Goal: Information Seeking & Learning: Learn about a topic

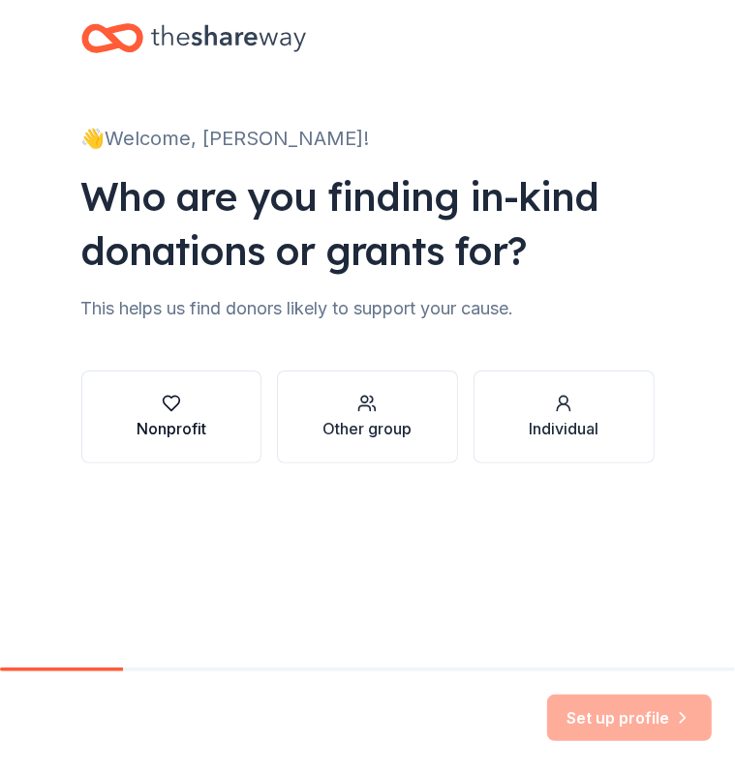
click at [232, 457] on button "Nonprofit" at bounding box center [171, 417] width 181 height 93
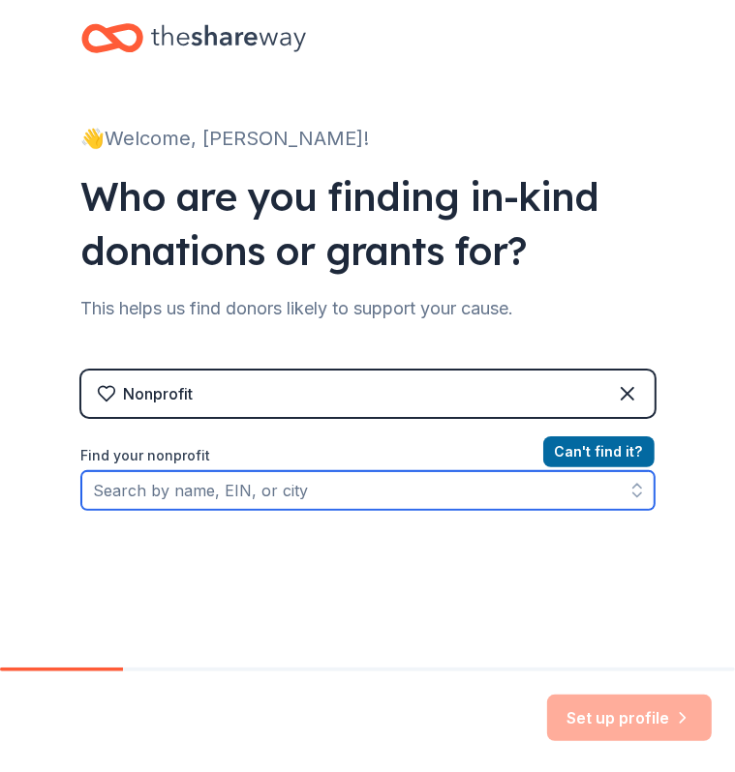
click at [329, 510] on input "Find your nonprofit" at bounding box center [367, 490] width 573 height 39
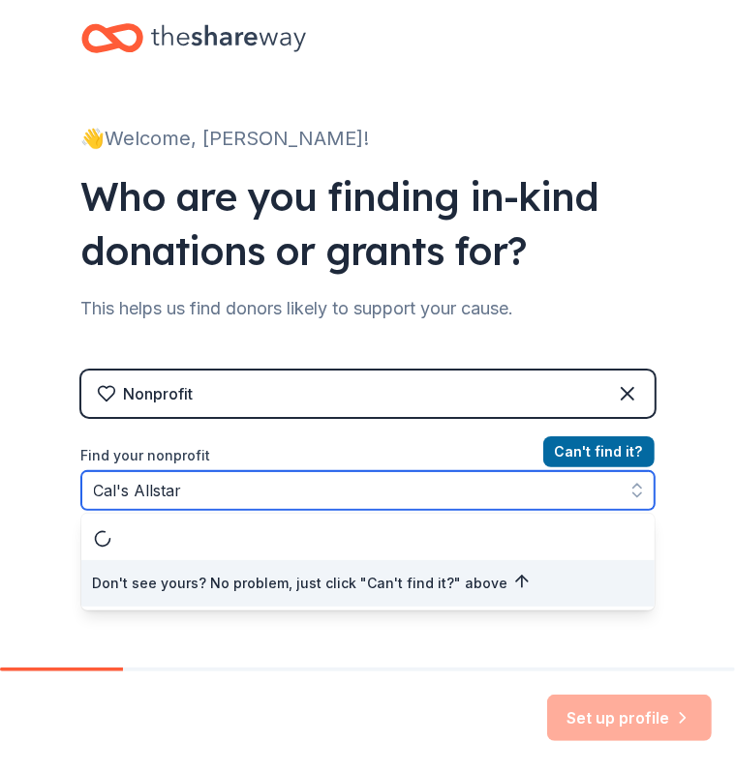
scroll to position [19, 0]
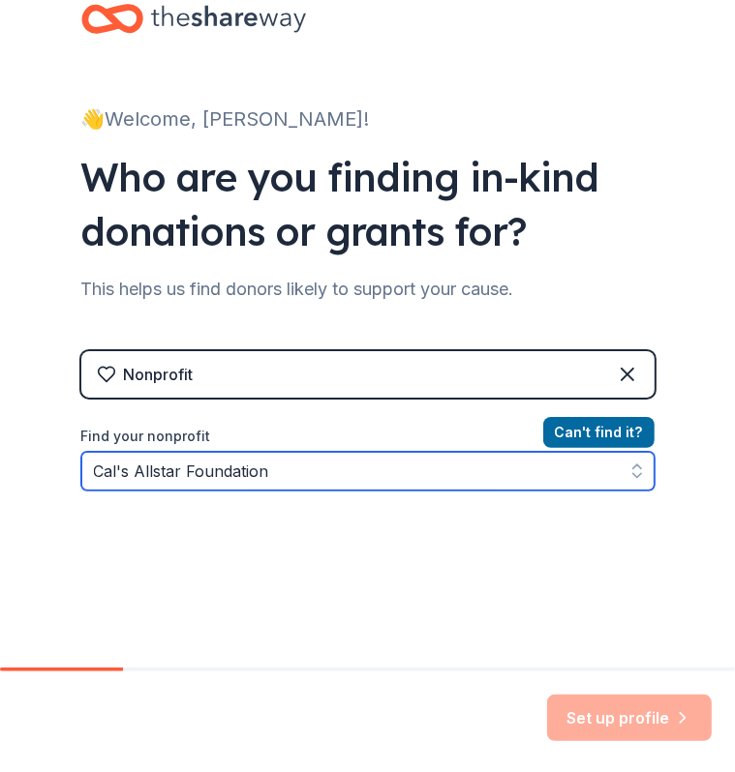
click at [101, 491] on input "Cal's Allstar Foundation" at bounding box center [367, 471] width 573 height 39
drag, startPoint x: 157, startPoint y: 529, endPoint x: 404, endPoint y: 530, distance: 246.8
click at [404, 491] on input "Cal's Angels Allstar Foundation" at bounding box center [367, 471] width 573 height 39
type input "Cal's Angels"
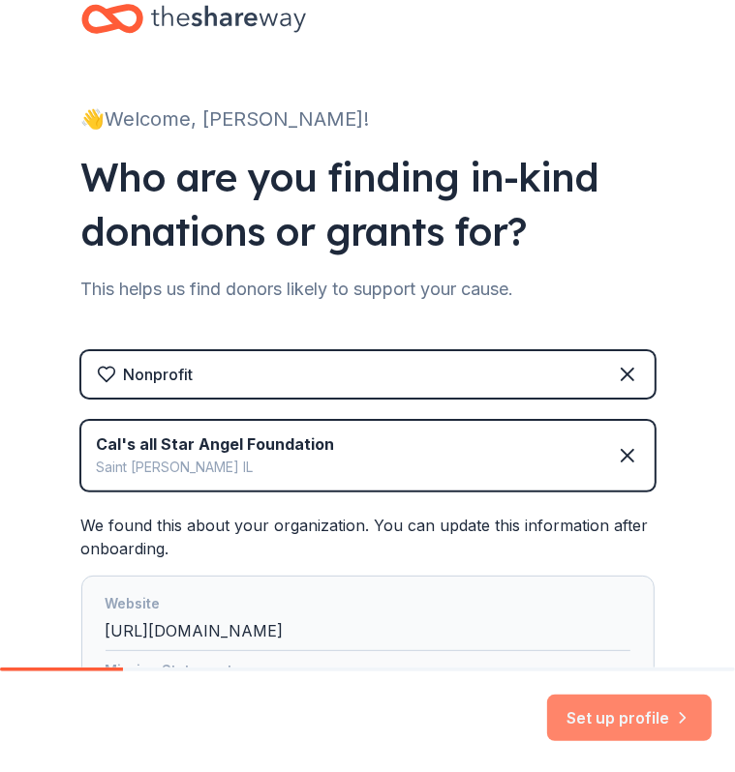
click at [632, 709] on button "Set up profile" at bounding box center [629, 718] width 165 height 46
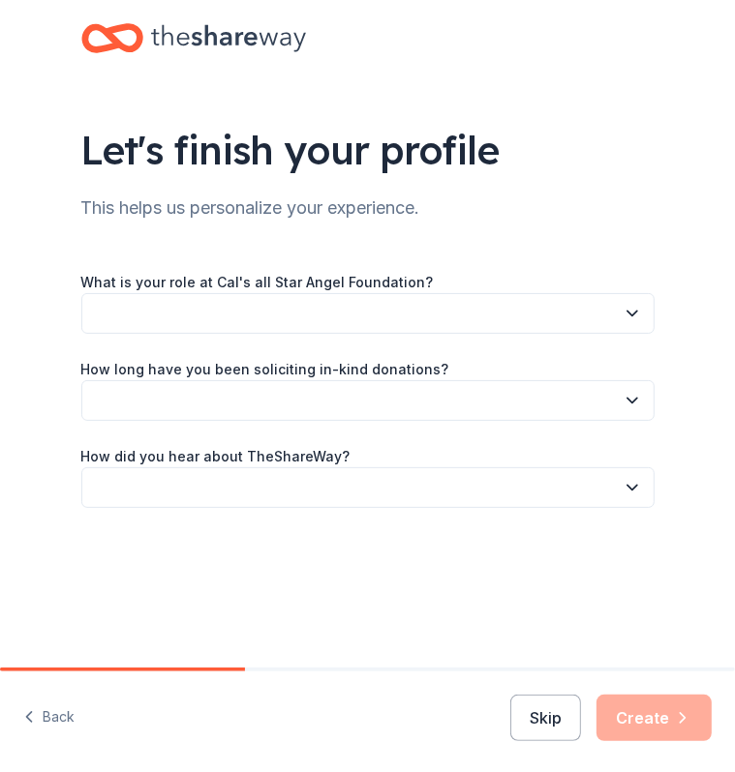
click at [445, 308] on div "What is your role at Cal's all Star Angel Foundation?" at bounding box center [367, 302] width 573 height 64
click at [445, 333] on button "button" at bounding box center [367, 313] width 573 height 41
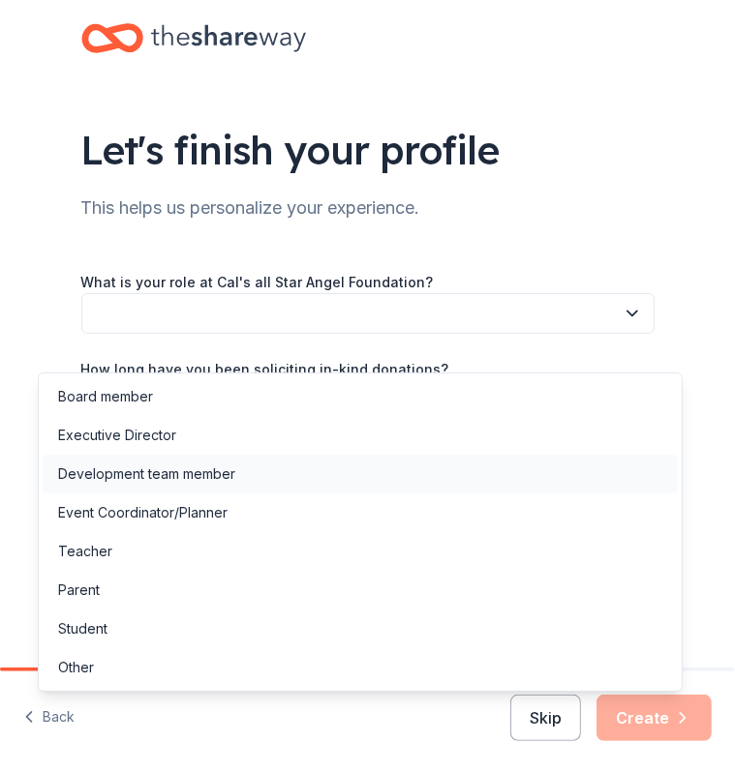
click at [302, 477] on div "Development team member" at bounding box center [360, 474] width 635 height 39
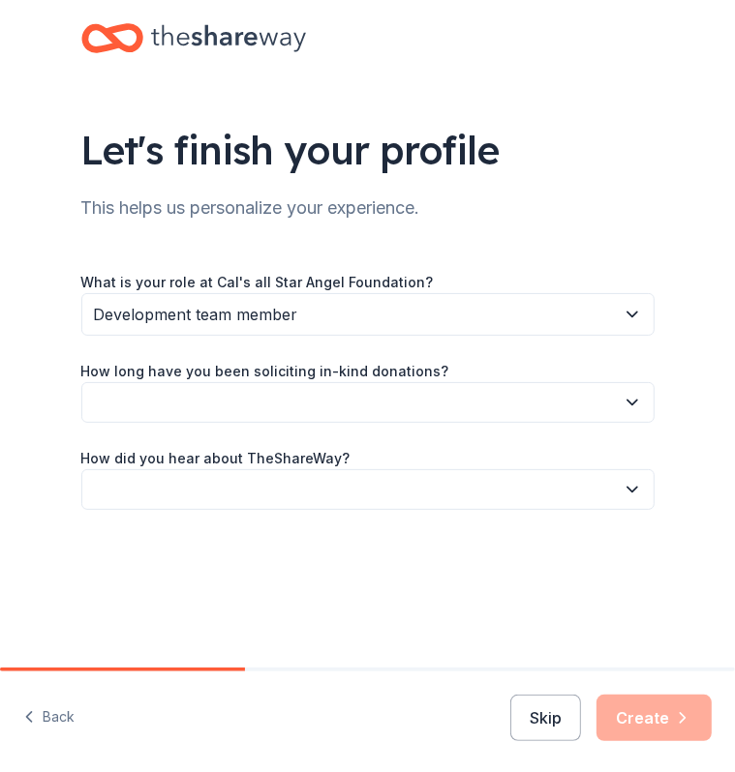
click at [206, 423] on button "button" at bounding box center [367, 402] width 573 height 41
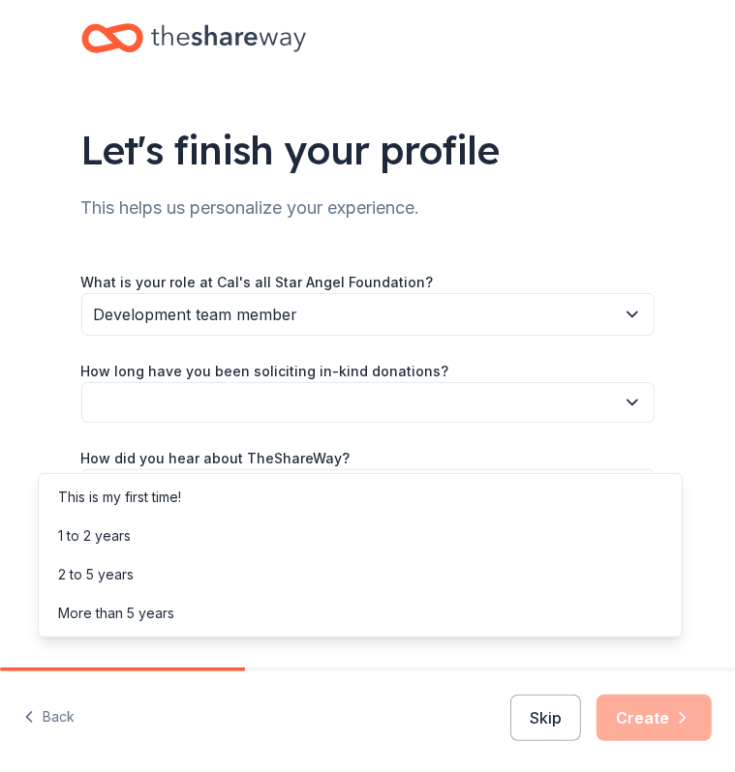
click at [571, 230] on div "Let's finish your profile This helps us personalize your experience. What is yo…" at bounding box center [367, 301] width 619 height 603
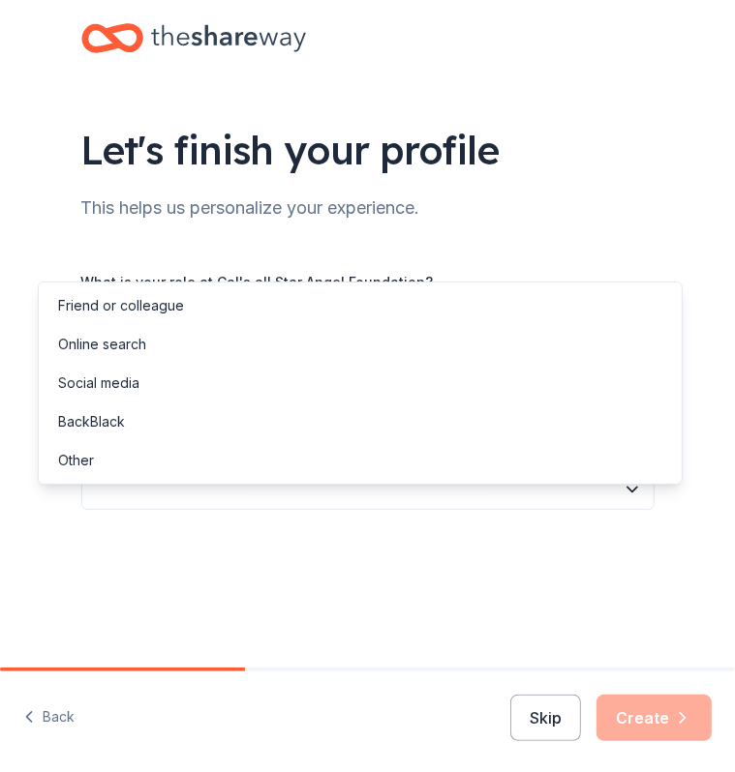
click at [228, 510] on button "button" at bounding box center [367, 489] width 573 height 41
click at [170, 356] on div "Online search" at bounding box center [360, 344] width 635 height 39
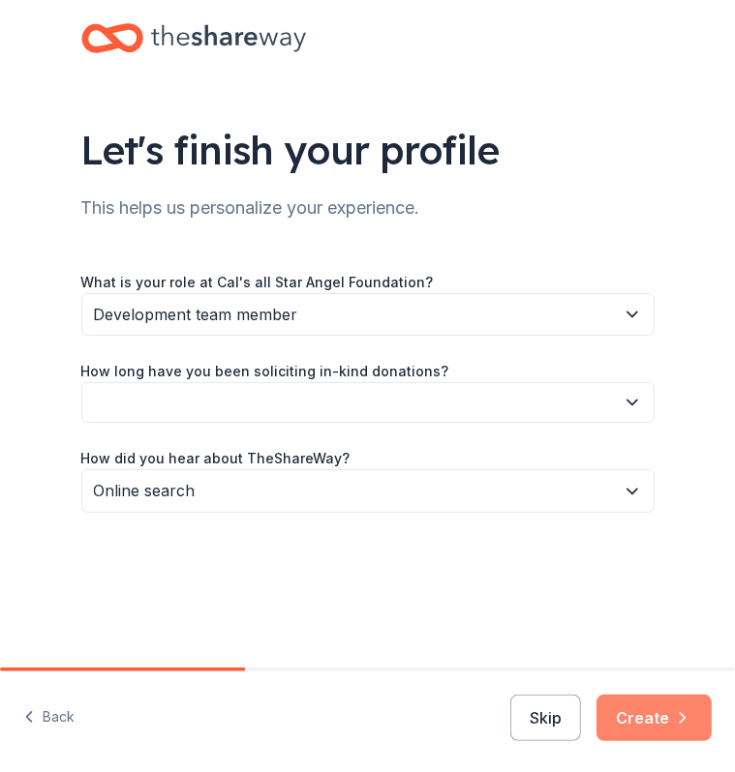
click at [647, 698] on button "Create" at bounding box center [653, 718] width 115 height 46
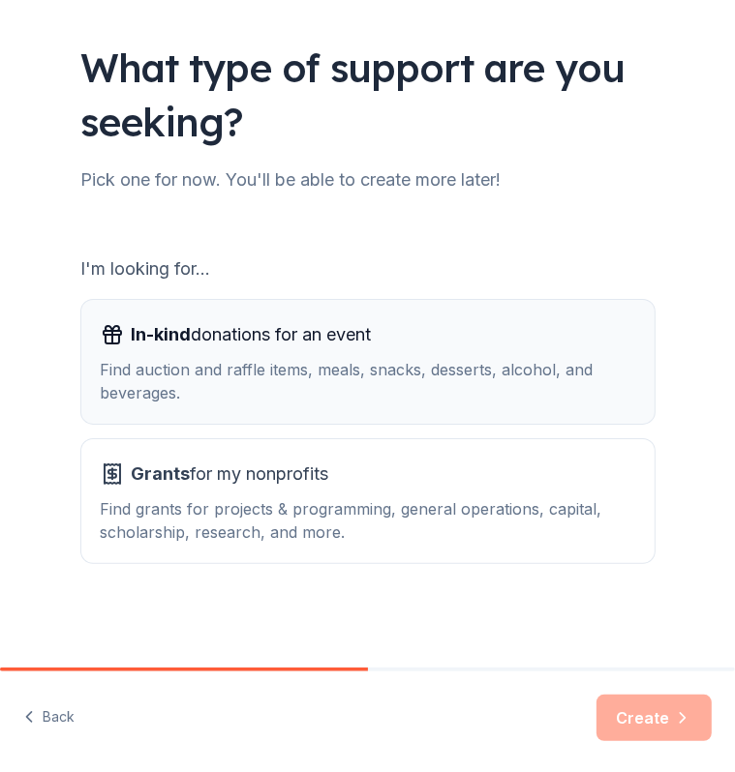
scroll to position [184, 0]
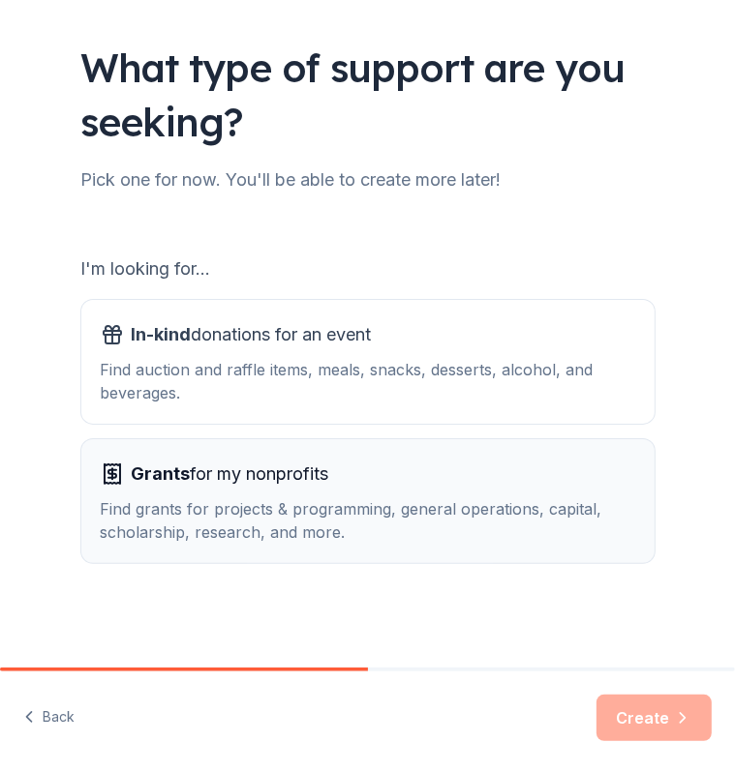
click at [308, 459] on span "Grants for my nonprofits" at bounding box center [230, 474] width 197 height 31
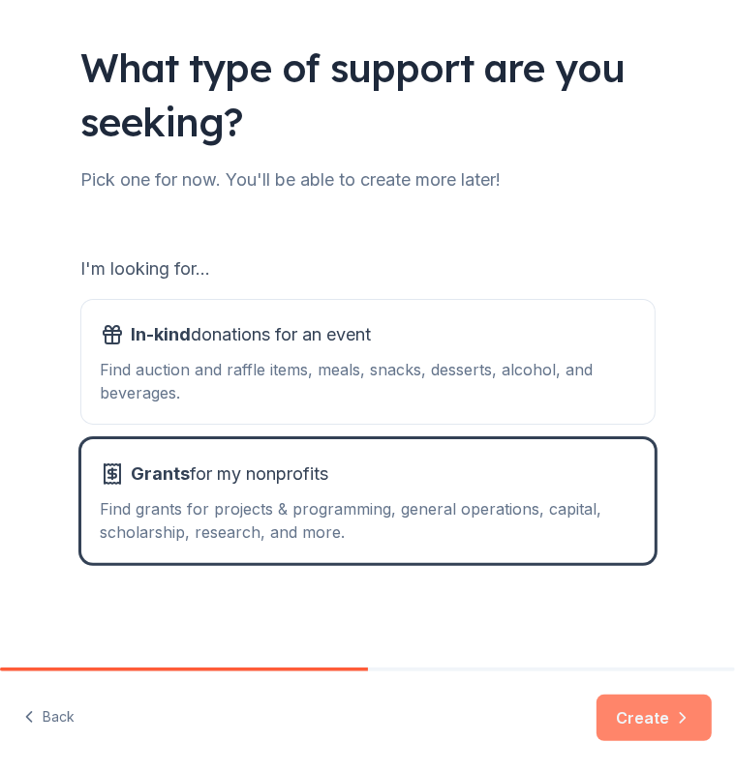
click at [639, 715] on button "Create" at bounding box center [653, 718] width 115 height 46
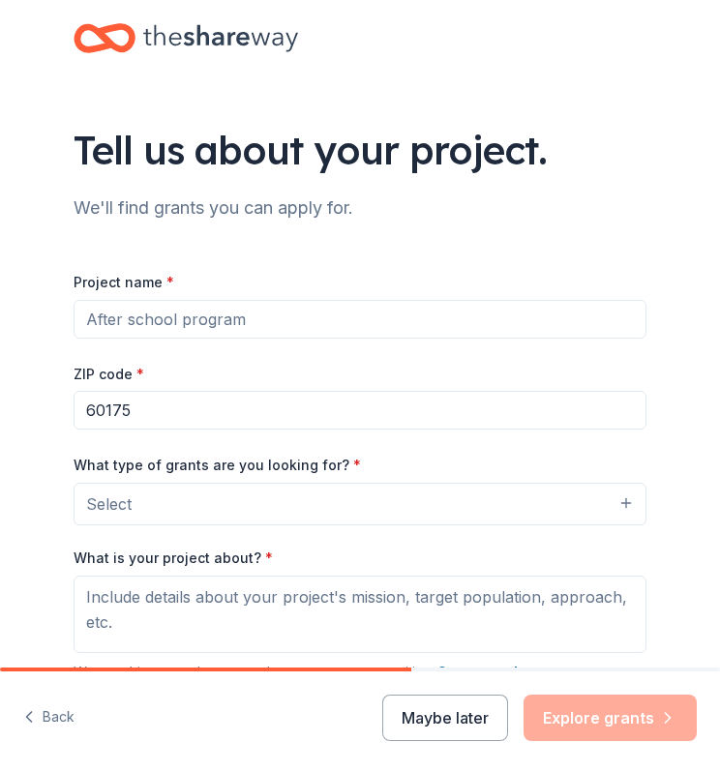
click at [185, 269] on div "Project name * ZIP code * 60175 What type of grants are you looking for? * Sele…" at bounding box center [360, 521] width 573 height 565
click at [188, 339] on input "Project name *" at bounding box center [360, 319] width 573 height 39
type input "f"
type input "Family Wish Program"
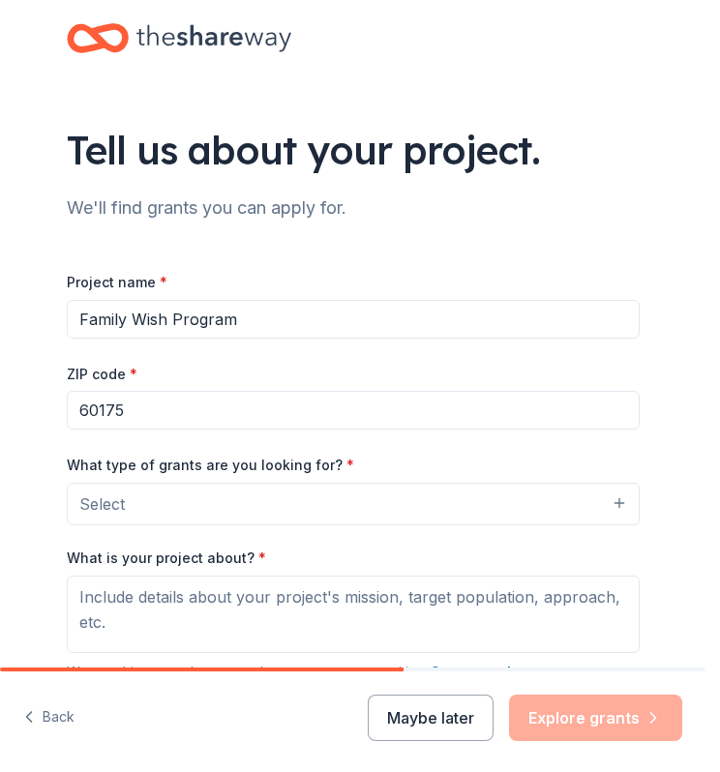
click at [148, 526] on button "Select" at bounding box center [353, 504] width 573 height 43
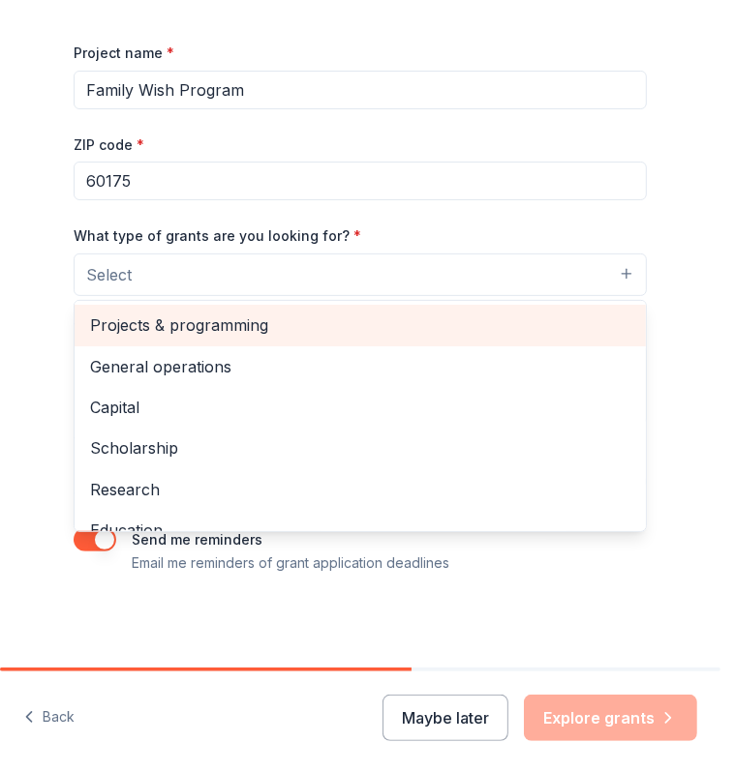
click at [223, 338] on span "Projects & programming" at bounding box center [360, 325] width 540 height 25
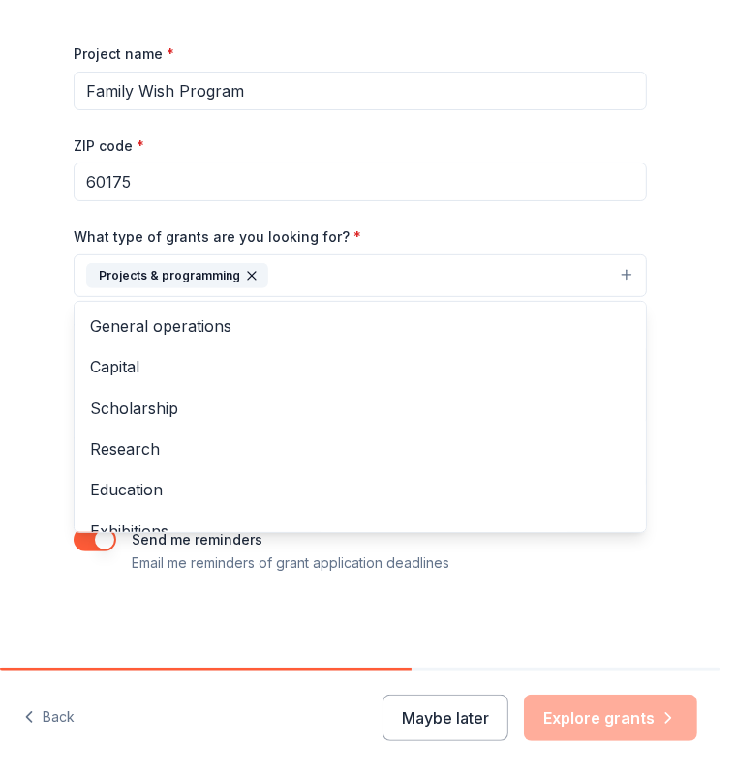
click at [670, 235] on div "Tell us about your project. We'll find grants you can apply for. Project name *…" at bounding box center [359, 220] width 619 height 896
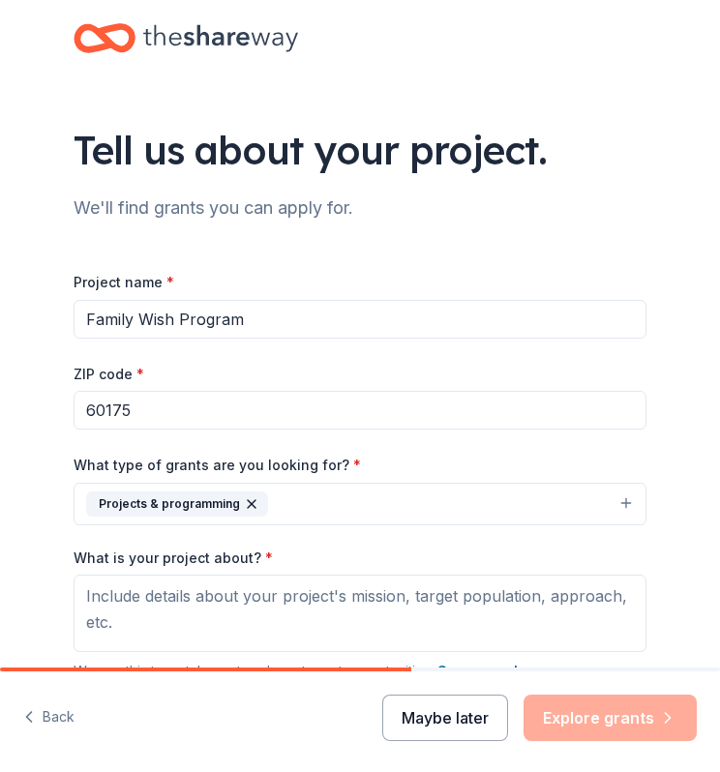
click at [418, 696] on button "Maybe later" at bounding box center [445, 718] width 126 height 46
click at [418, 712] on button "Maybe later" at bounding box center [445, 718] width 126 height 46
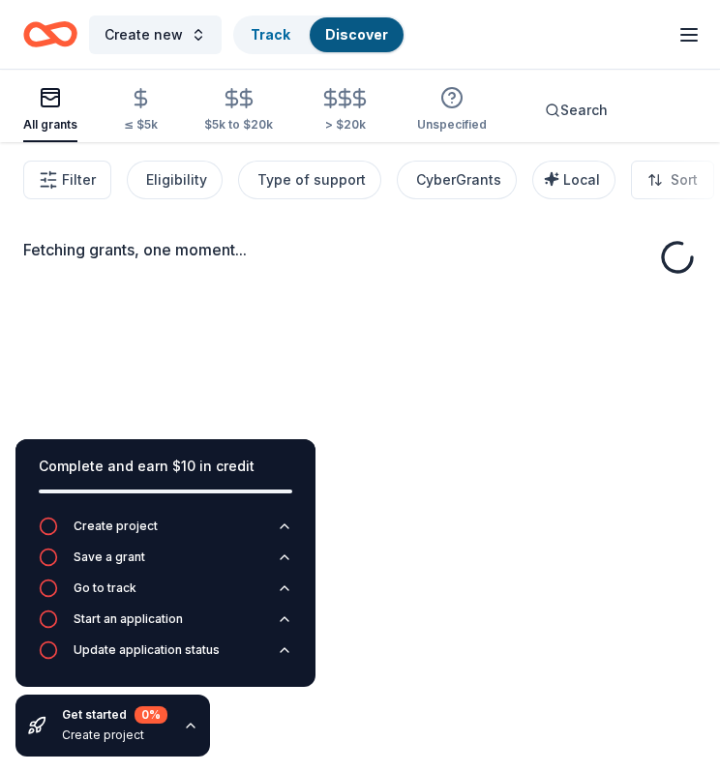
click at [707, 389] on div "Fetching grants, one moment..." at bounding box center [360, 527] width 720 height 772
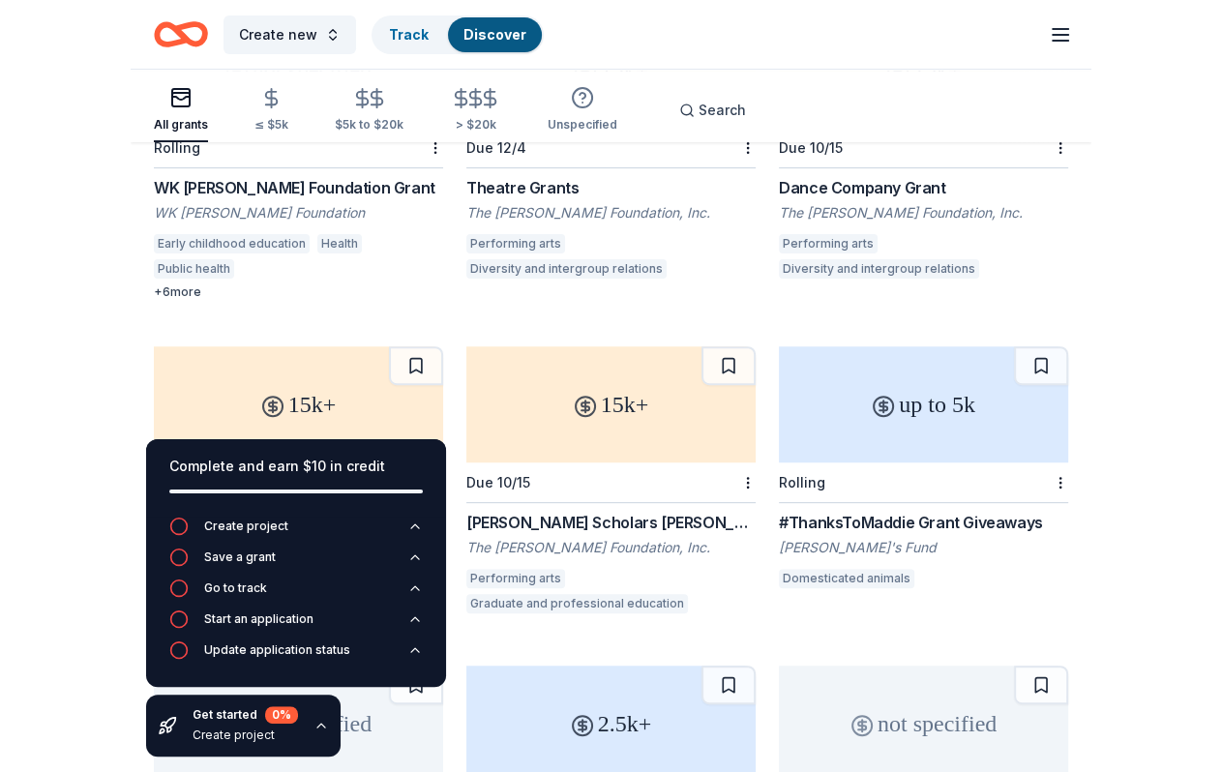
scroll to position [290, 0]
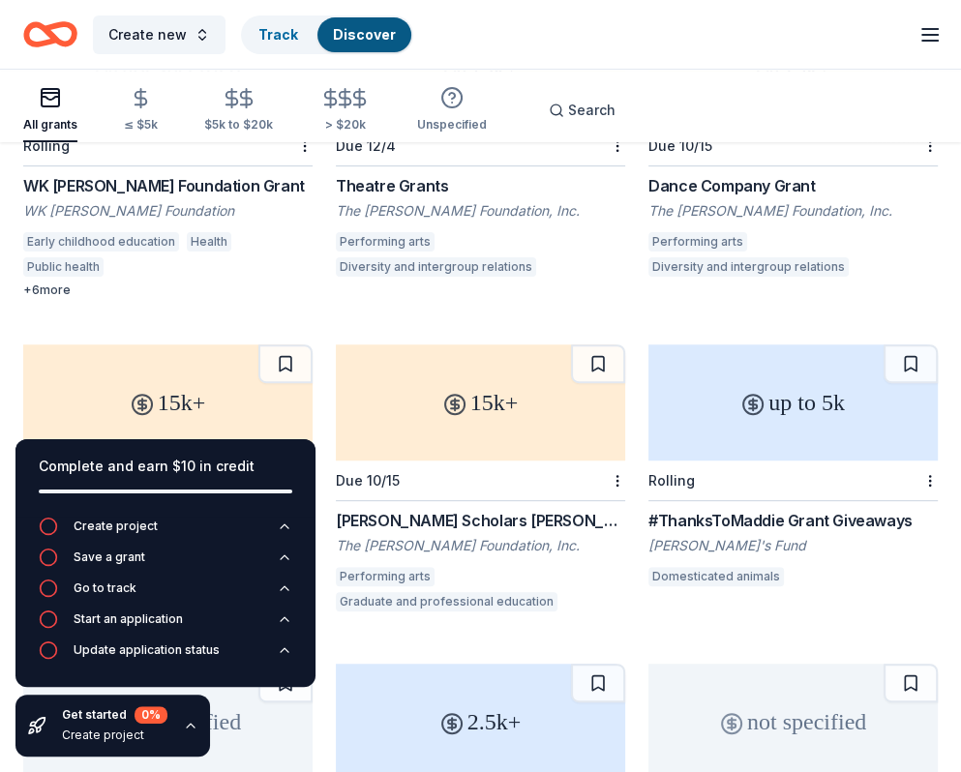
click at [179, 197] on div "WK Kellogg Foundation Grant" at bounding box center [167, 185] width 289 height 23
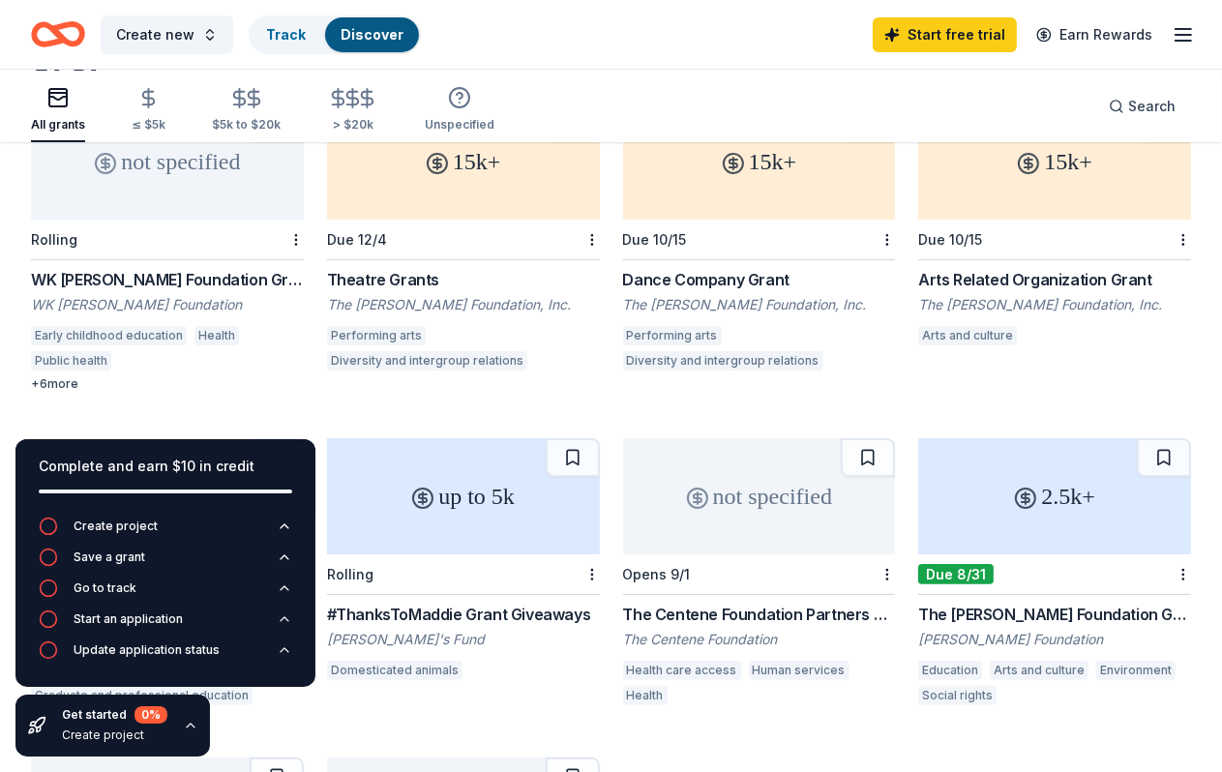
scroll to position [0, 0]
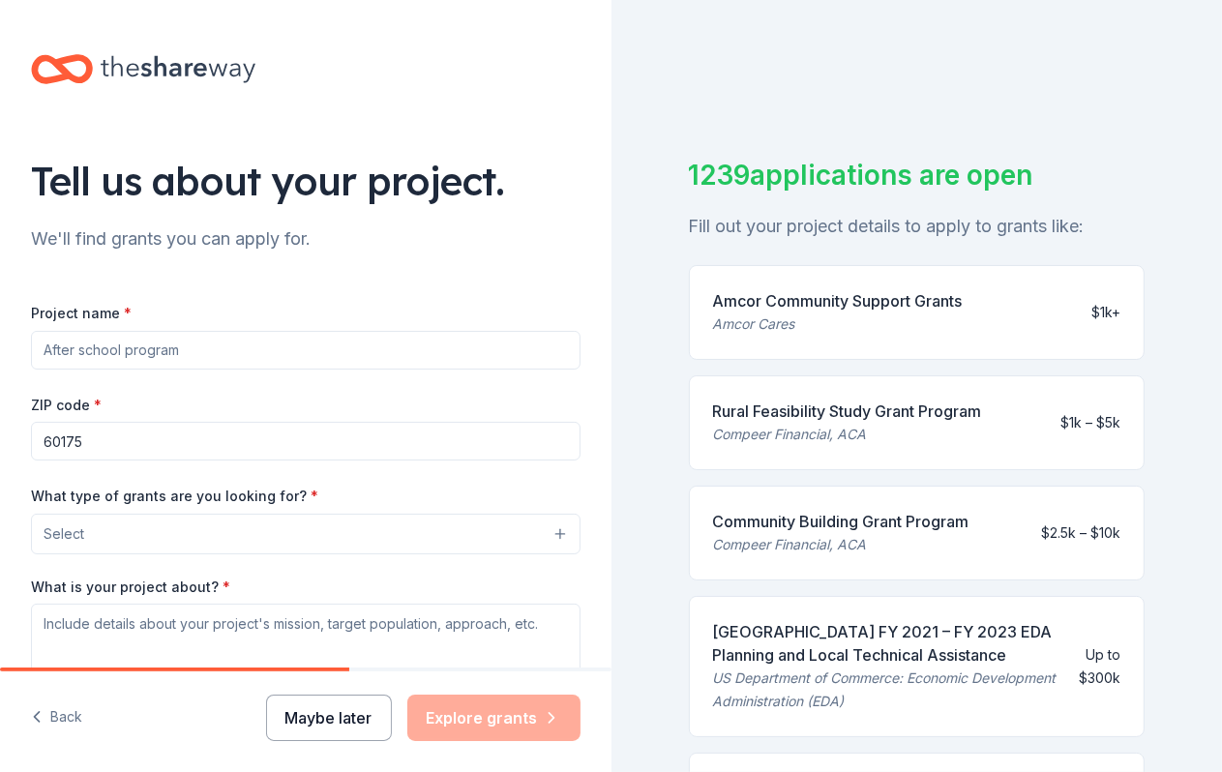
click at [288, 703] on button "Maybe later" at bounding box center [329, 718] width 126 height 46
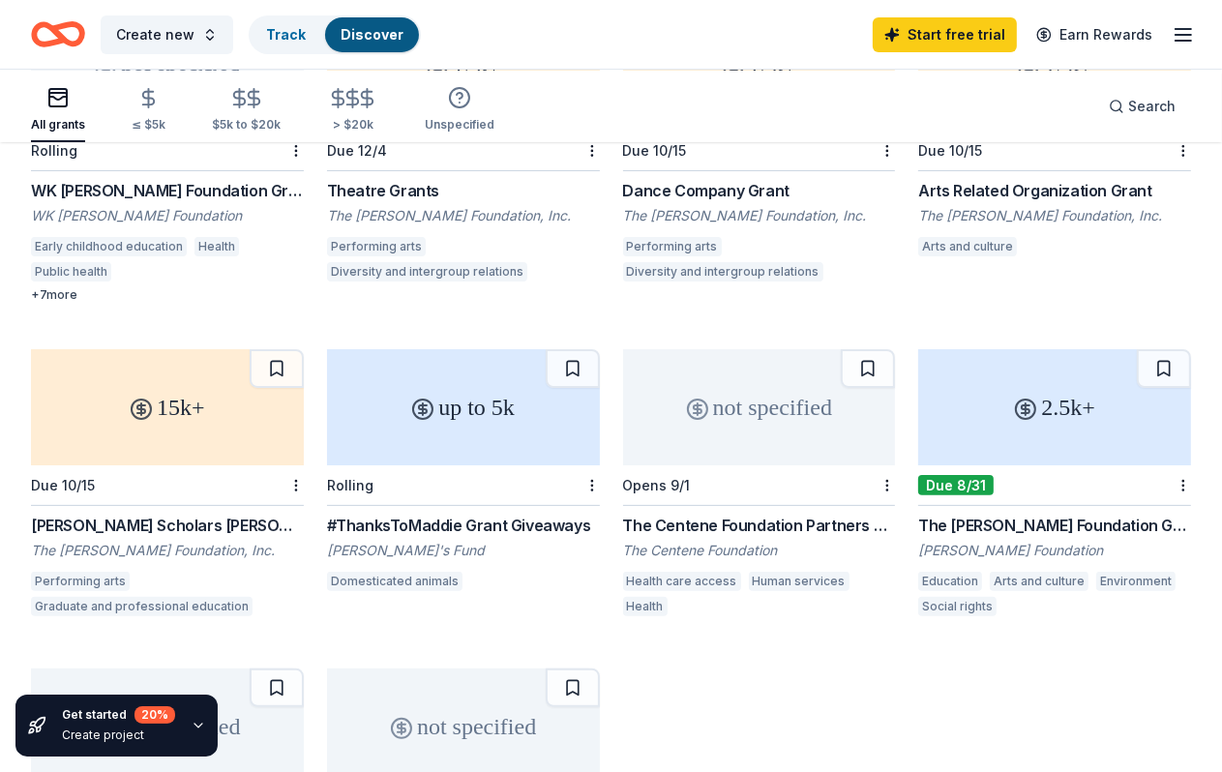
scroll to position [290, 0]
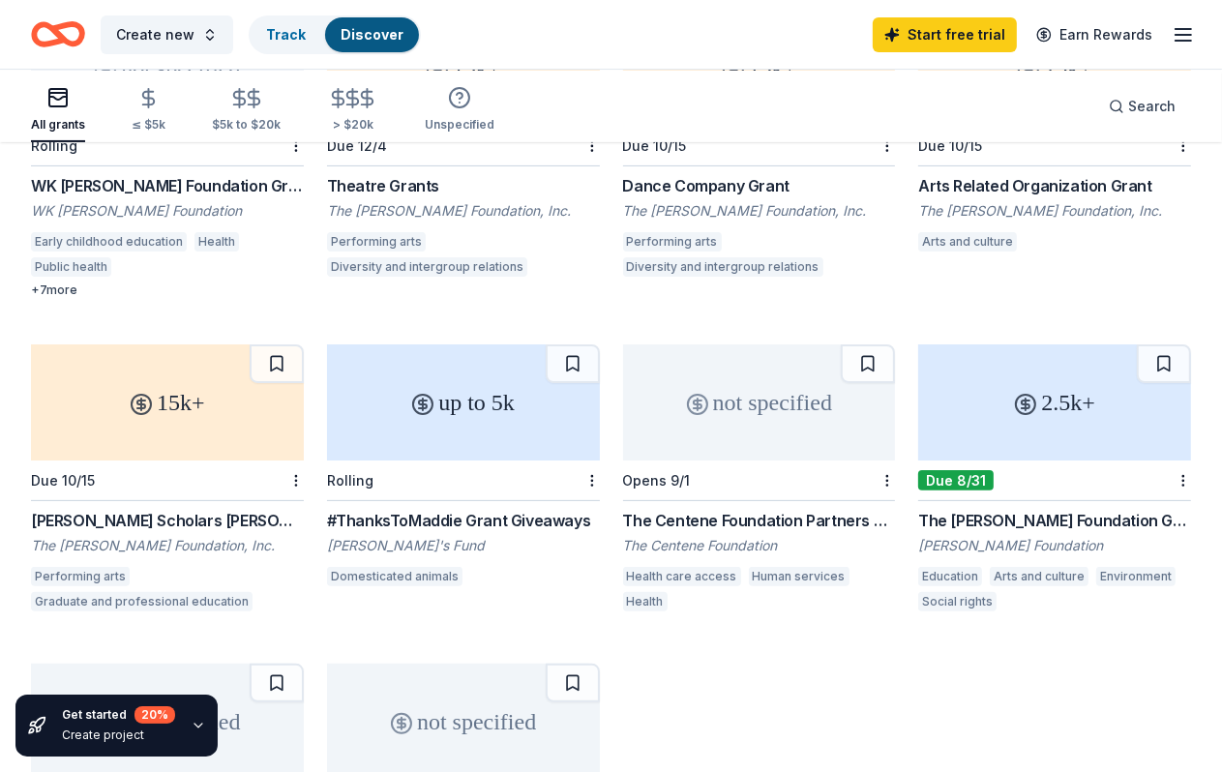
click at [734, 532] on div "The Centene Foundation Partners Program" at bounding box center [759, 520] width 273 height 23
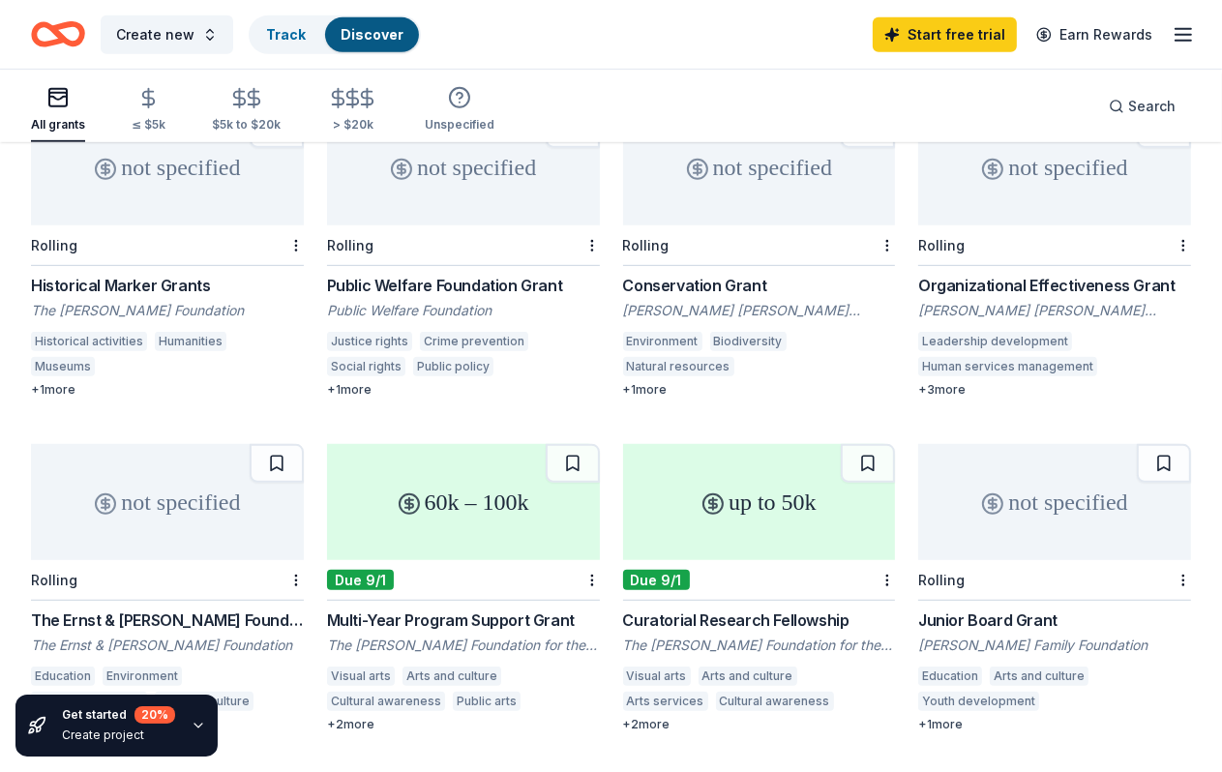
scroll to position [871, 0]
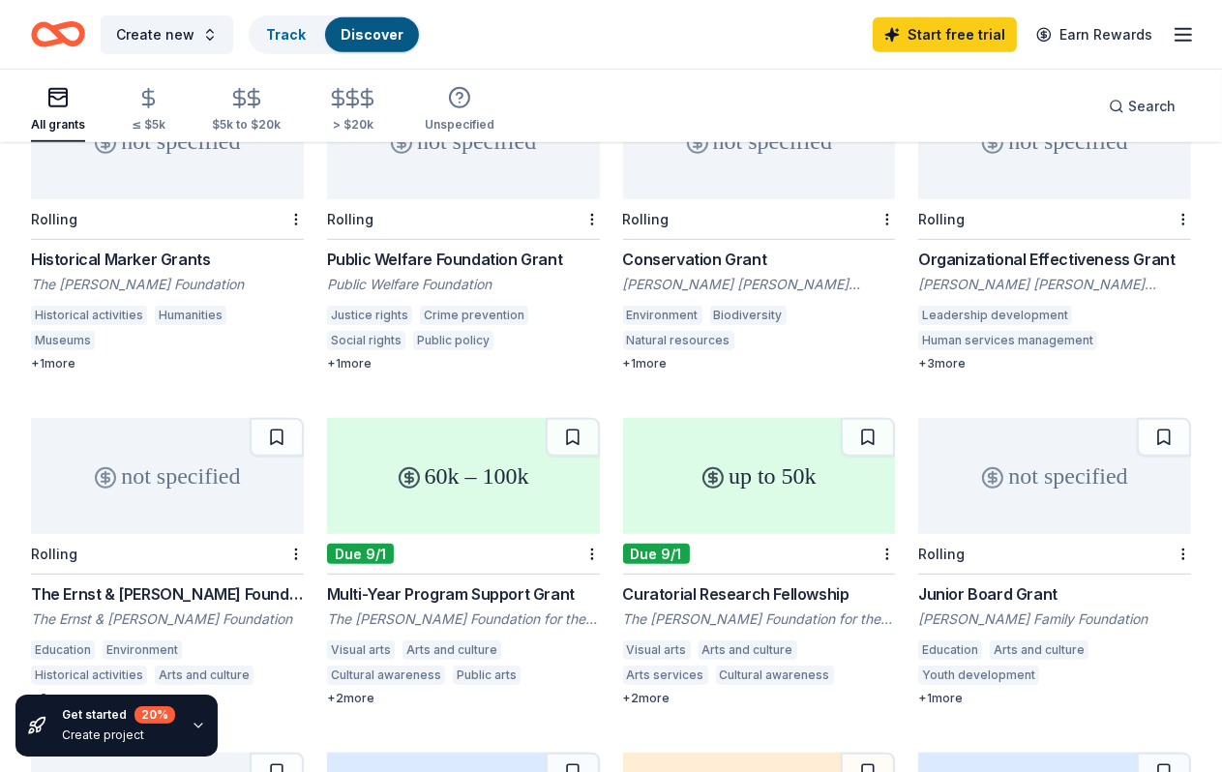
click at [734, 271] on div "Organizational Effectiveness Grant" at bounding box center [1054, 259] width 273 height 23
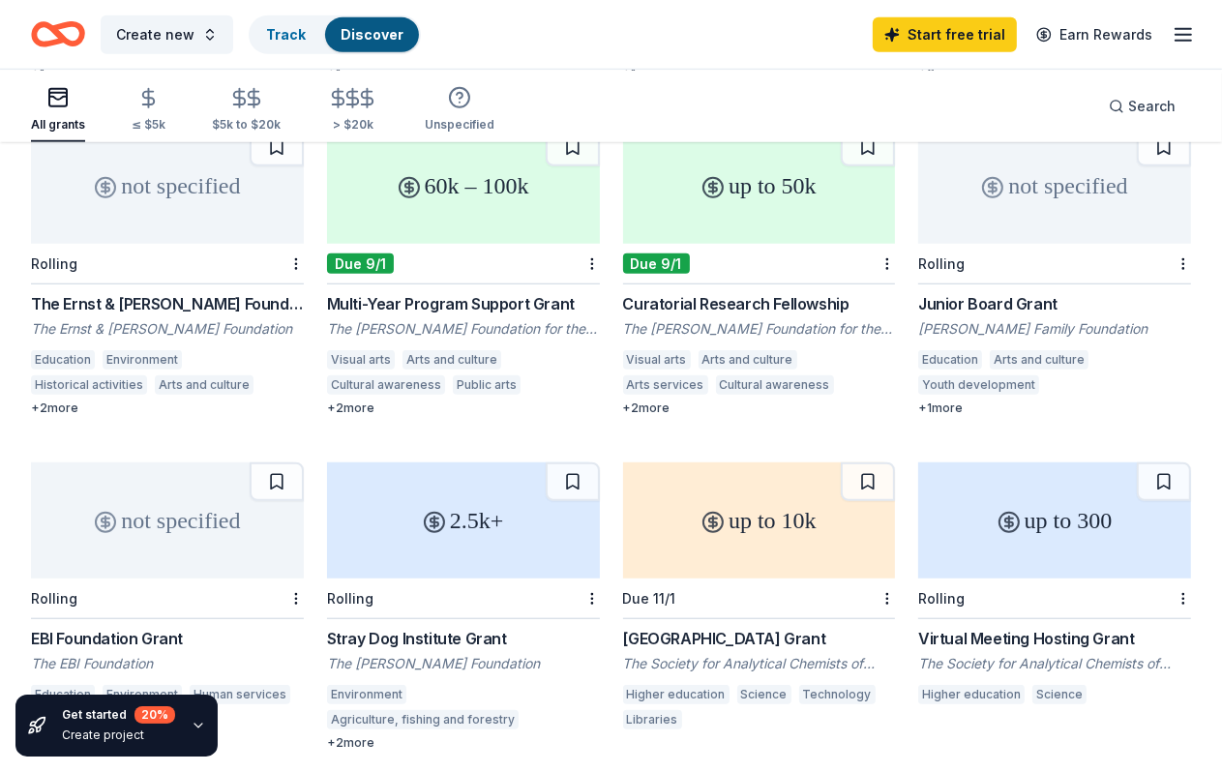
click at [520, 316] on div "Multi-Year Program Support Grant" at bounding box center [463, 303] width 273 height 23
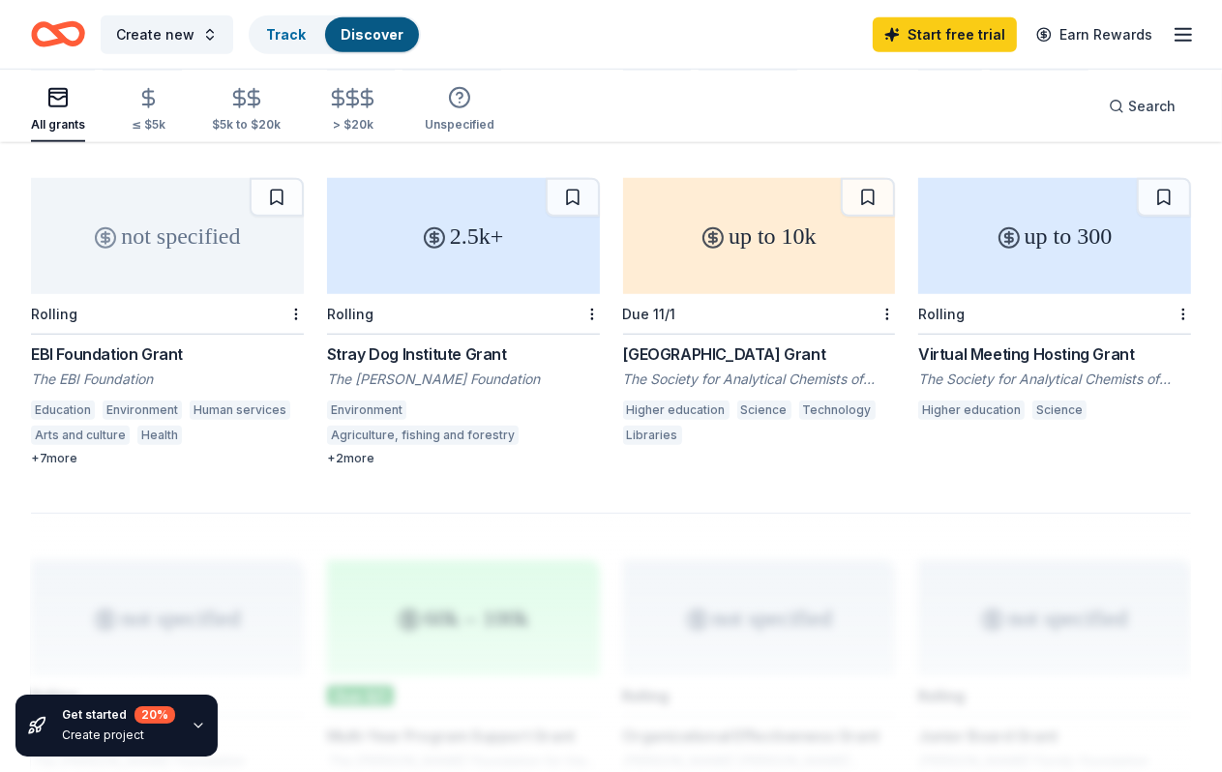
scroll to position [1452, 0]
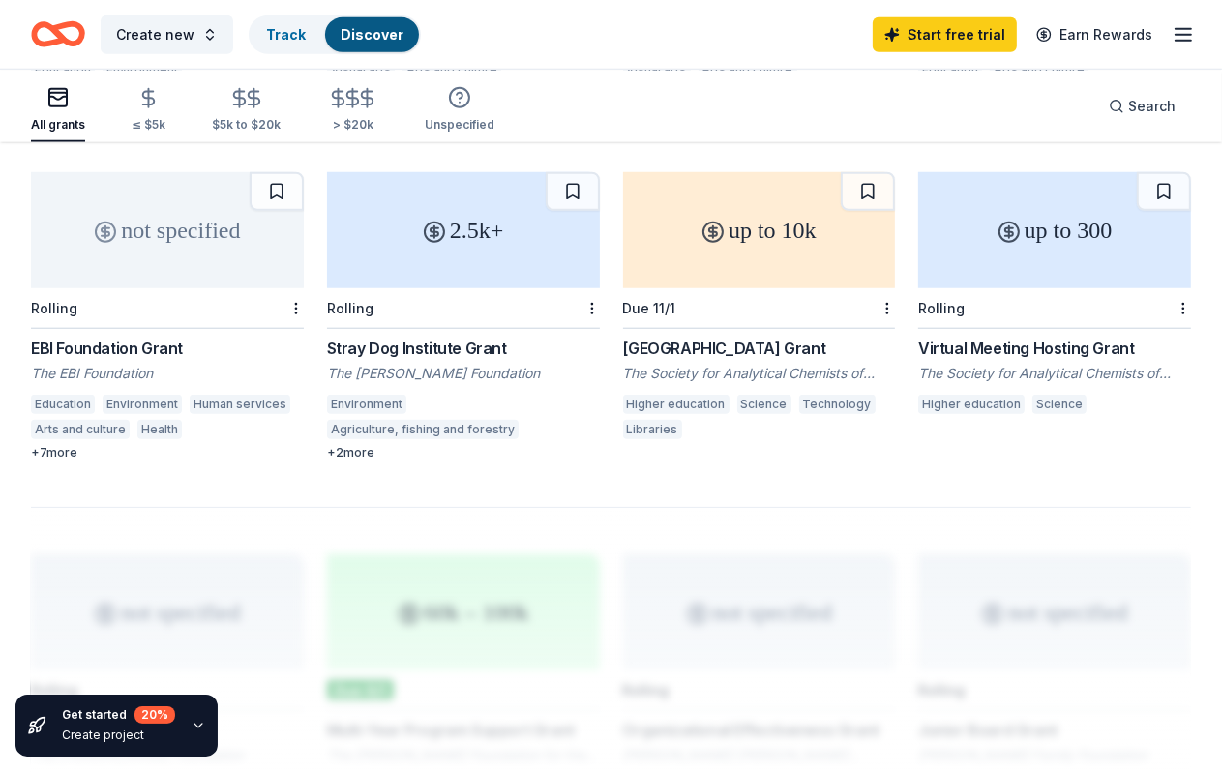
click at [169, 360] on div "EBI Foundation Grant" at bounding box center [167, 348] width 273 height 23
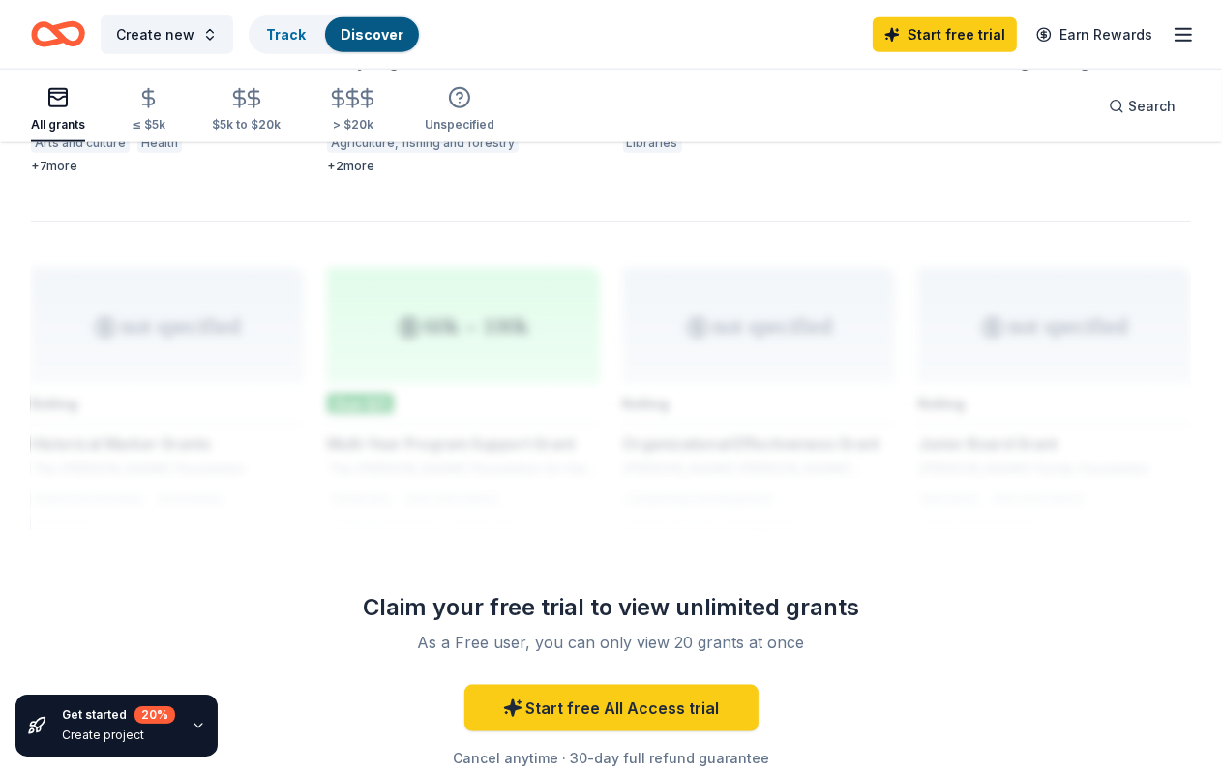
scroll to position [1742, 0]
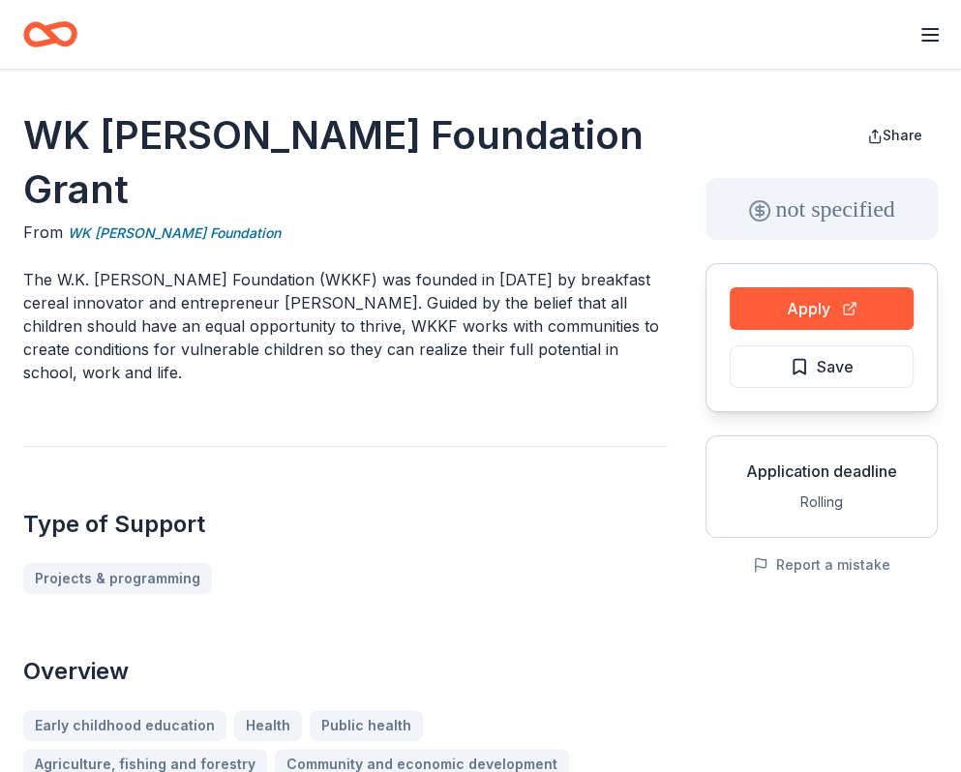
click at [529, 368] on p "The W.K. Kellogg Foundation (WKKF) was founded in 1930 by breakfast cereal inno…" at bounding box center [345, 326] width 644 height 116
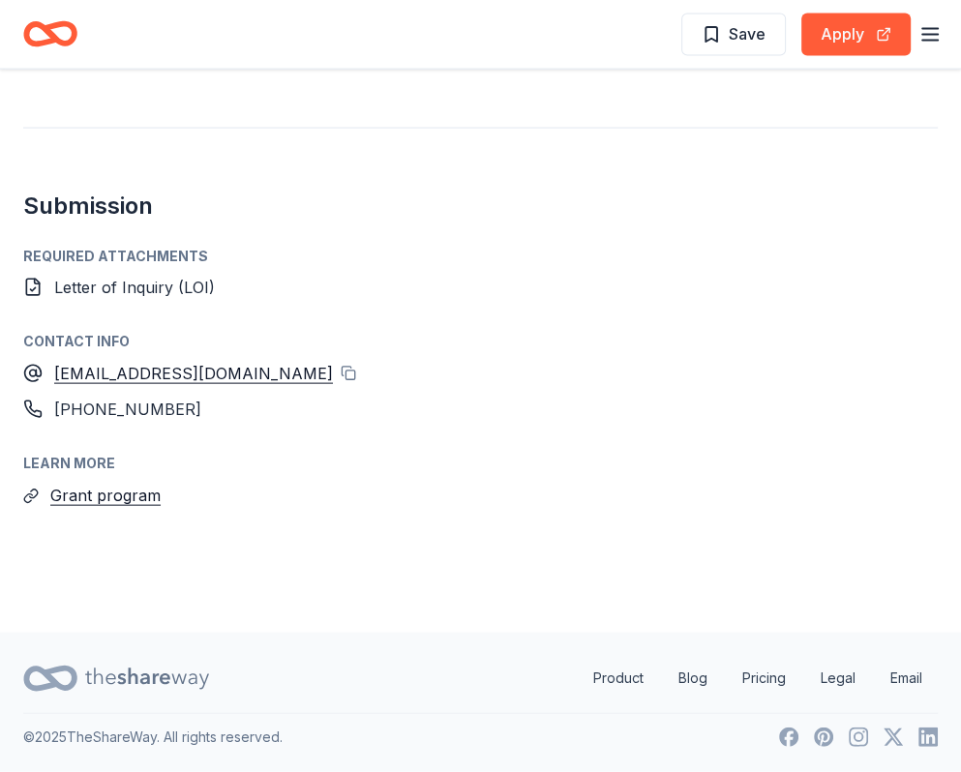
scroll to position [2906, 0]
click at [530, 268] on div "Required Attachments" at bounding box center [480, 256] width 915 height 23
click at [139, 483] on button "Grant program" at bounding box center [105, 495] width 110 height 25
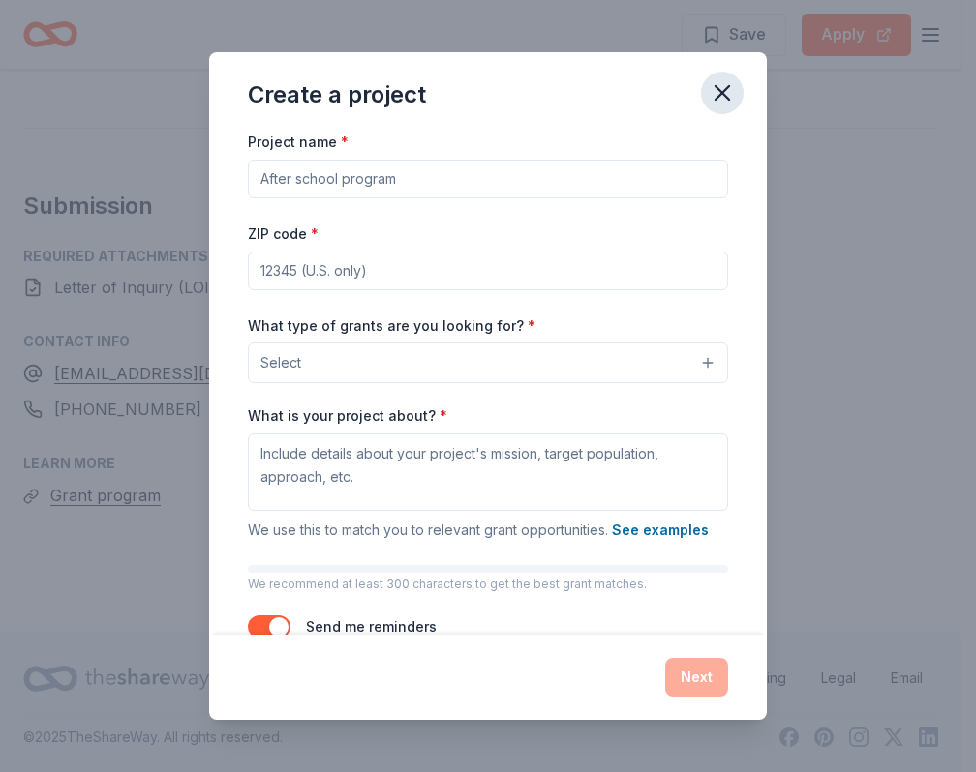
click at [736, 105] on icon "button" at bounding box center [721, 92] width 27 height 27
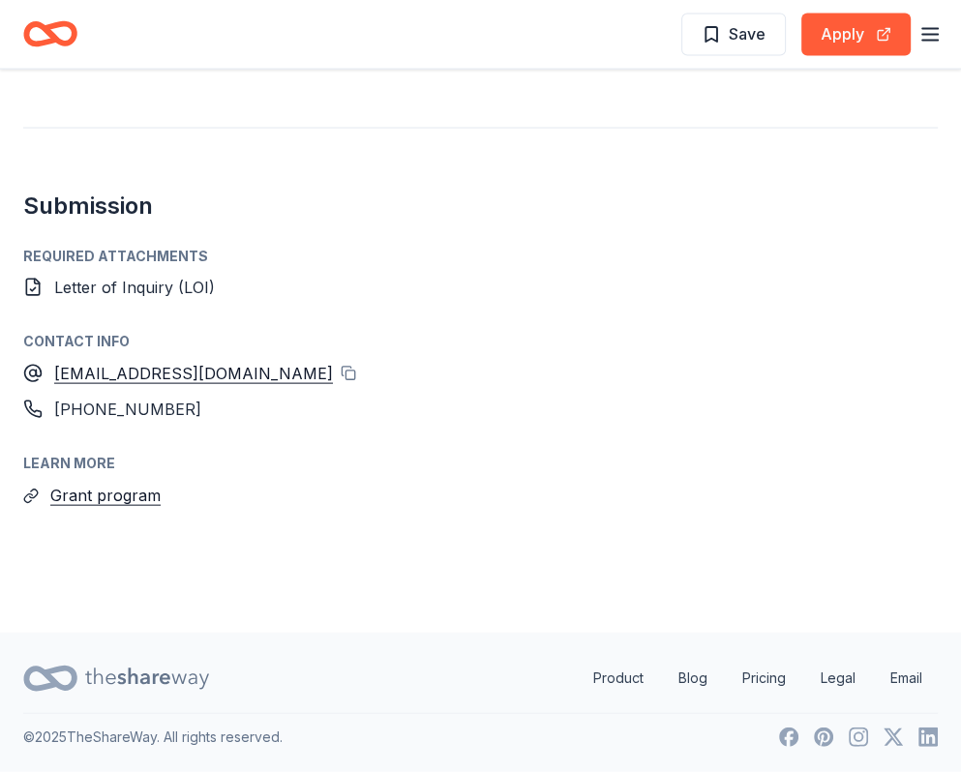
click at [163, 252] on div "Required Attachments" at bounding box center [480, 256] width 915 height 23
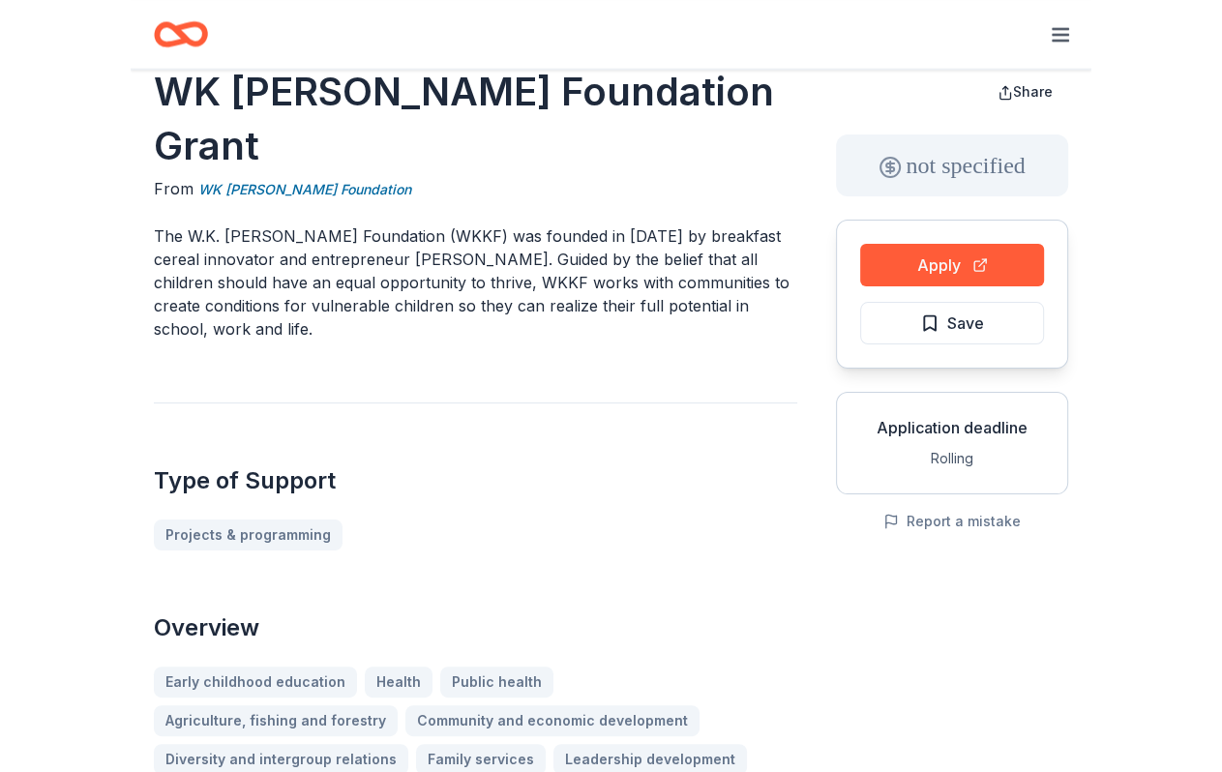
scroll to position [0, 0]
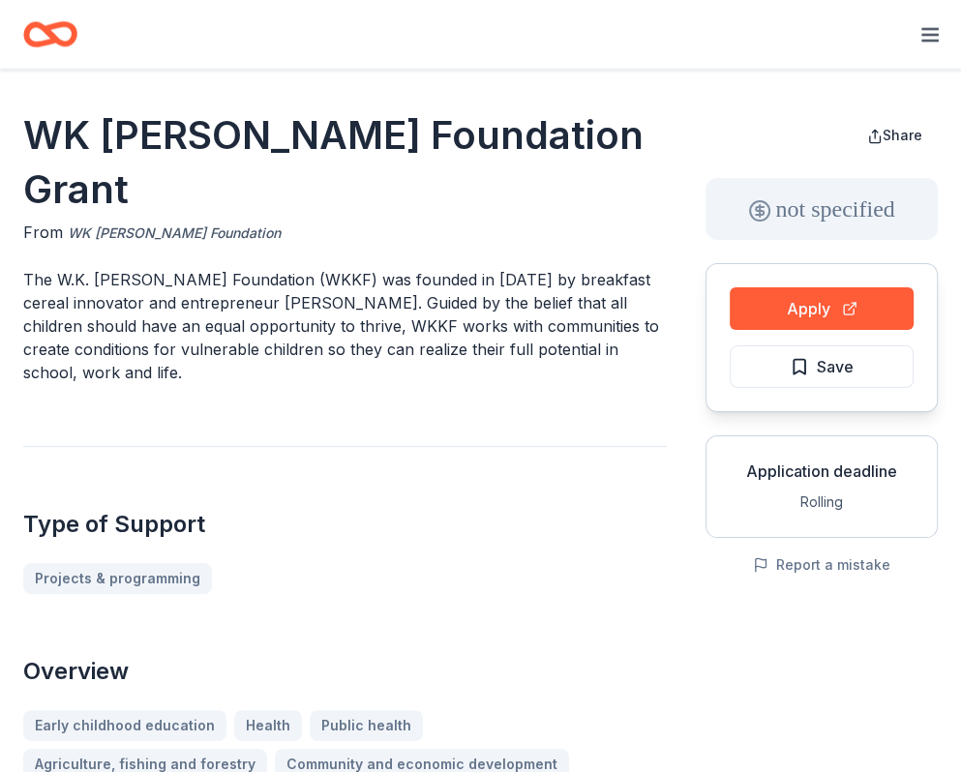
click at [178, 245] on link "WK [PERSON_NAME] Foundation" at bounding box center [174, 233] width 213 height 23
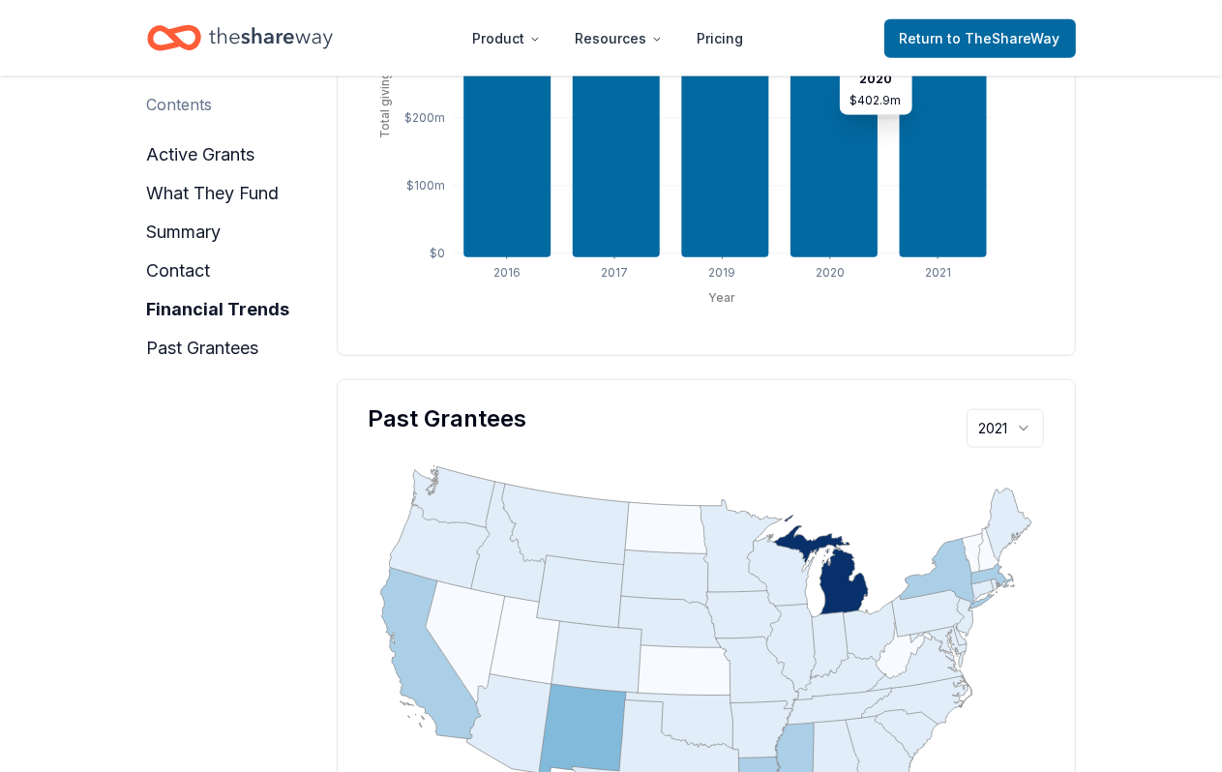
scroll to position [2032, 0]
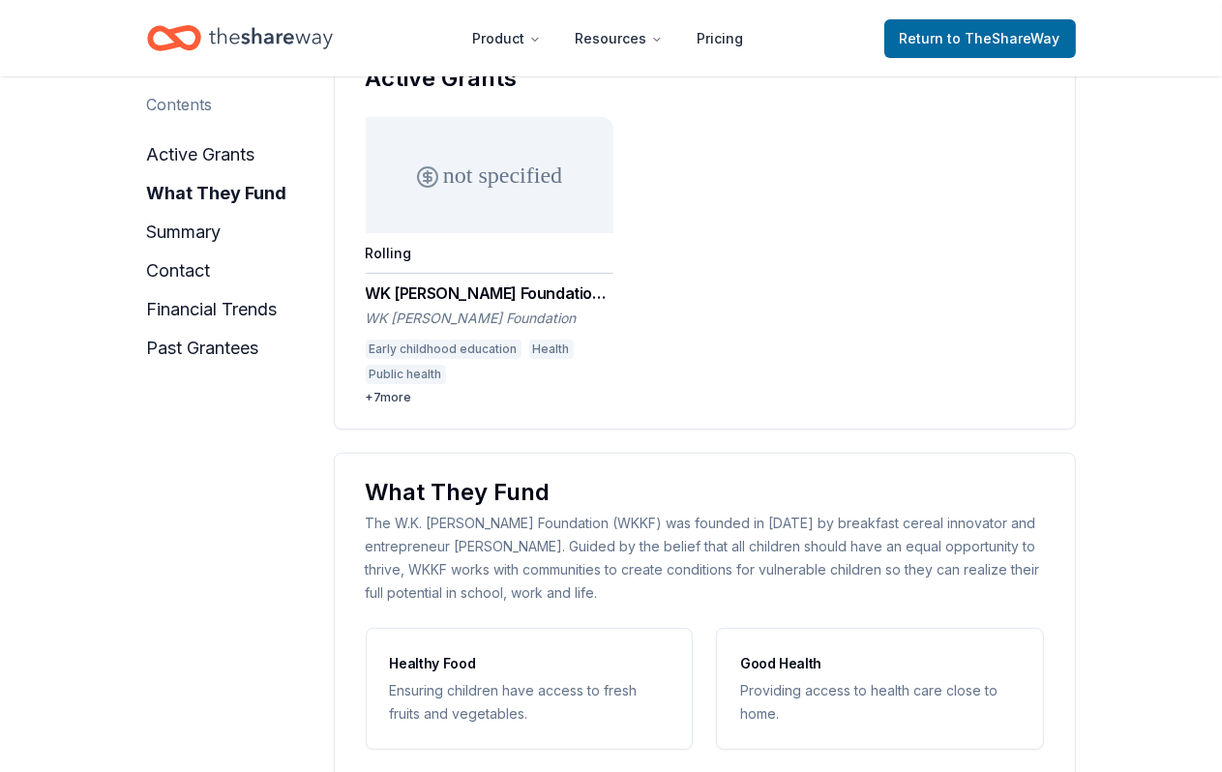
scroll to position [0, 0]
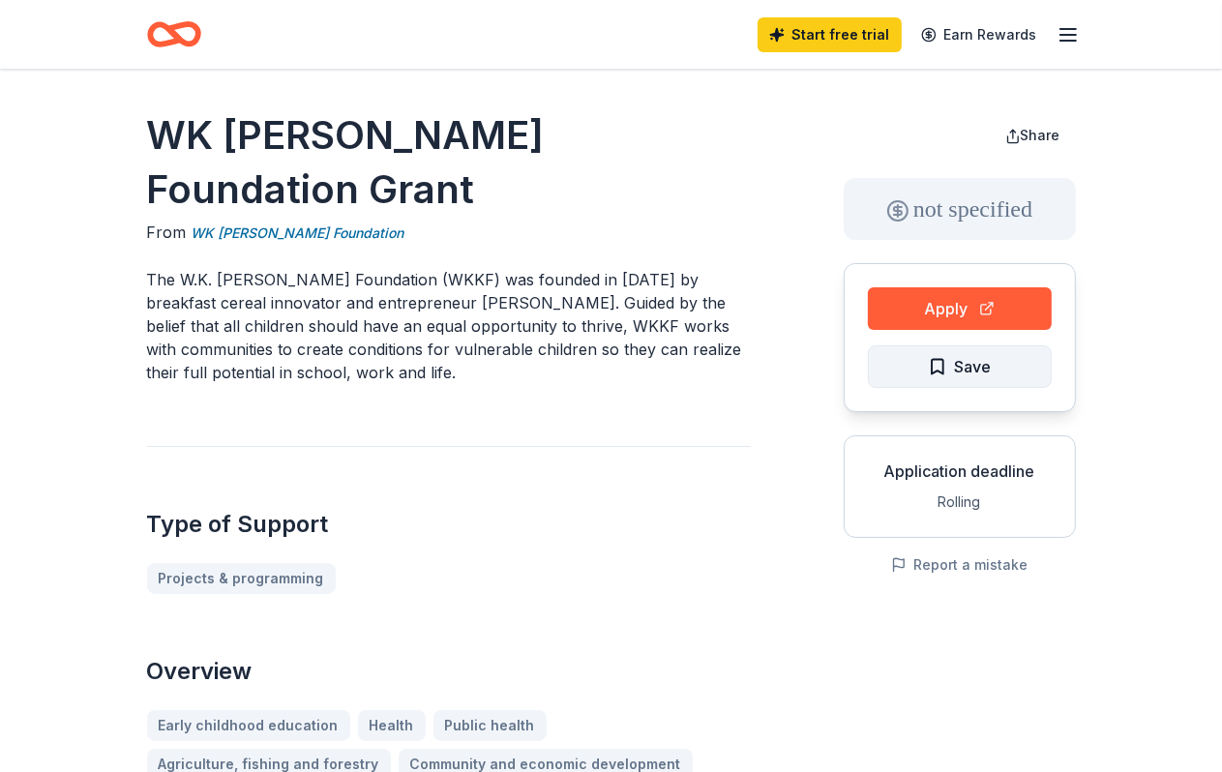
click at [928, 379] on span "Save" at bounding box center [960, 366] width 64 height 25
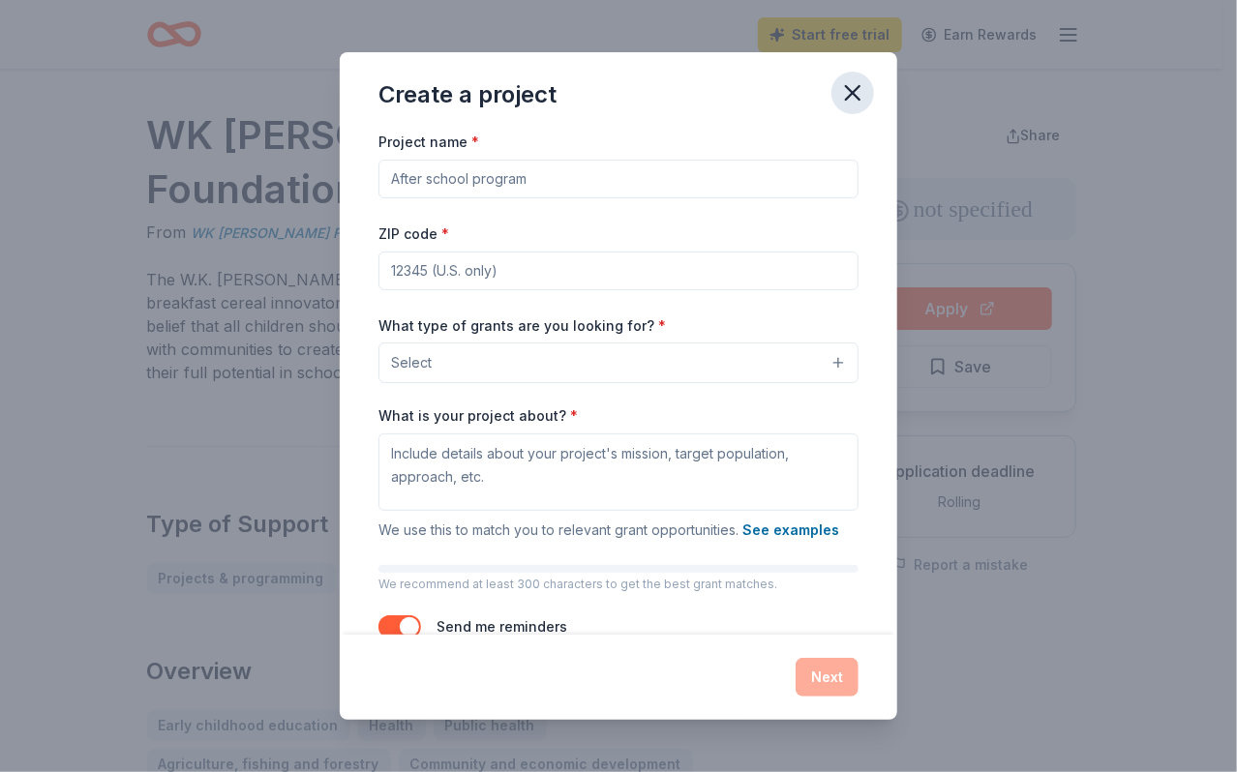
click at [866, 90] on icon "button" at bounding box center [852, 92] width 27 height 27
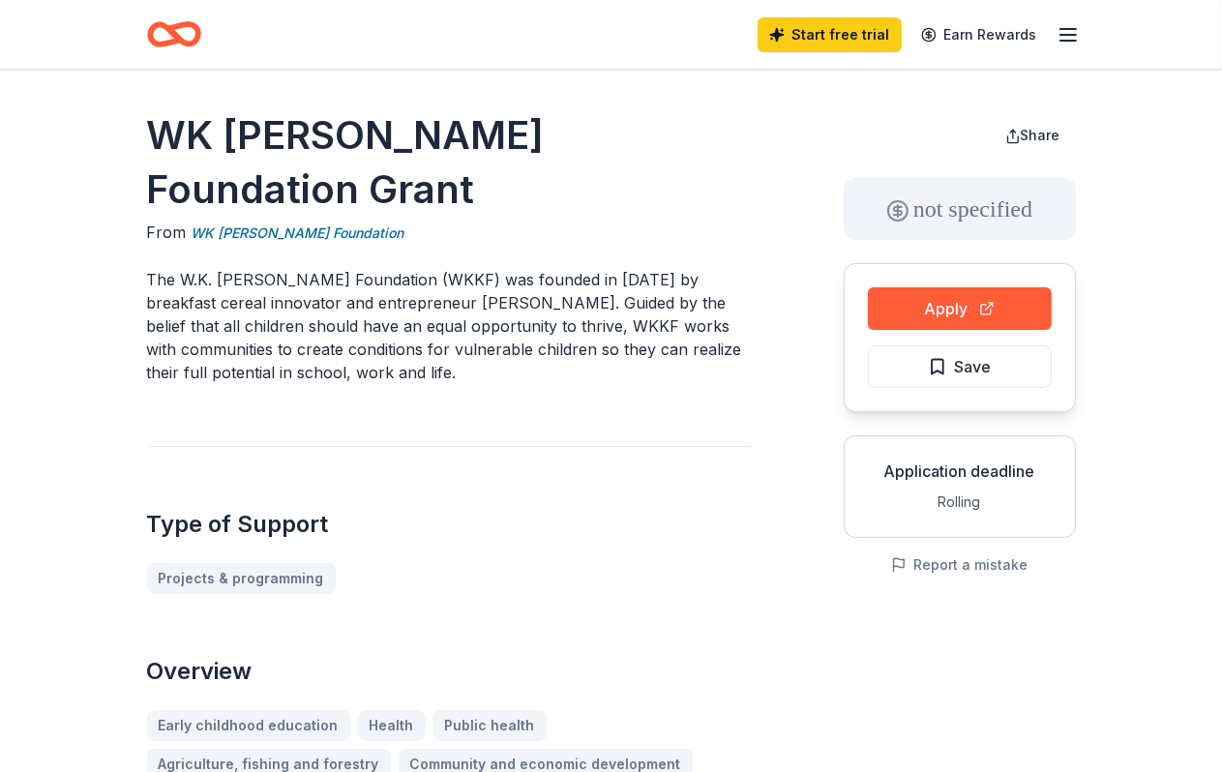
click at [329, 245] on link "WK Kellogg Foundation" at bounding box center [298, 233] width 213 height 23
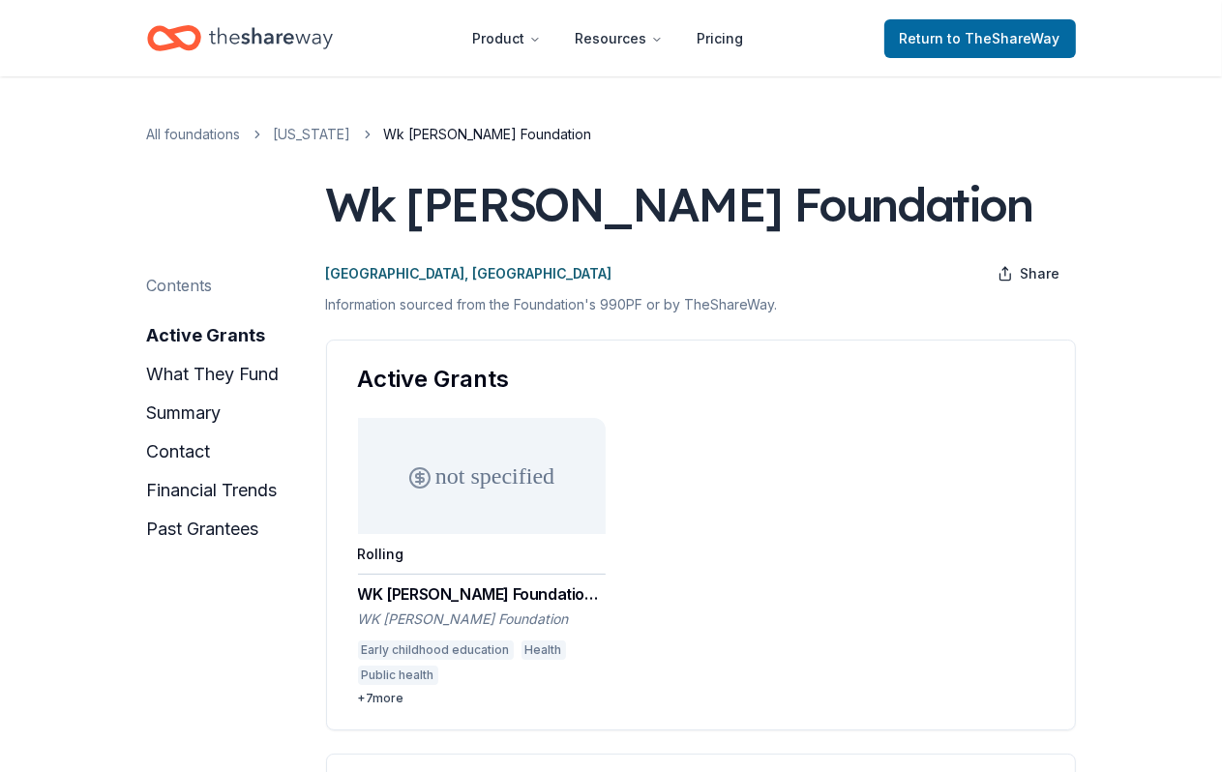
click at [462, 629] on div "WK Kellogg Foundation" at bounding box center [482, 619] width 248 height 19
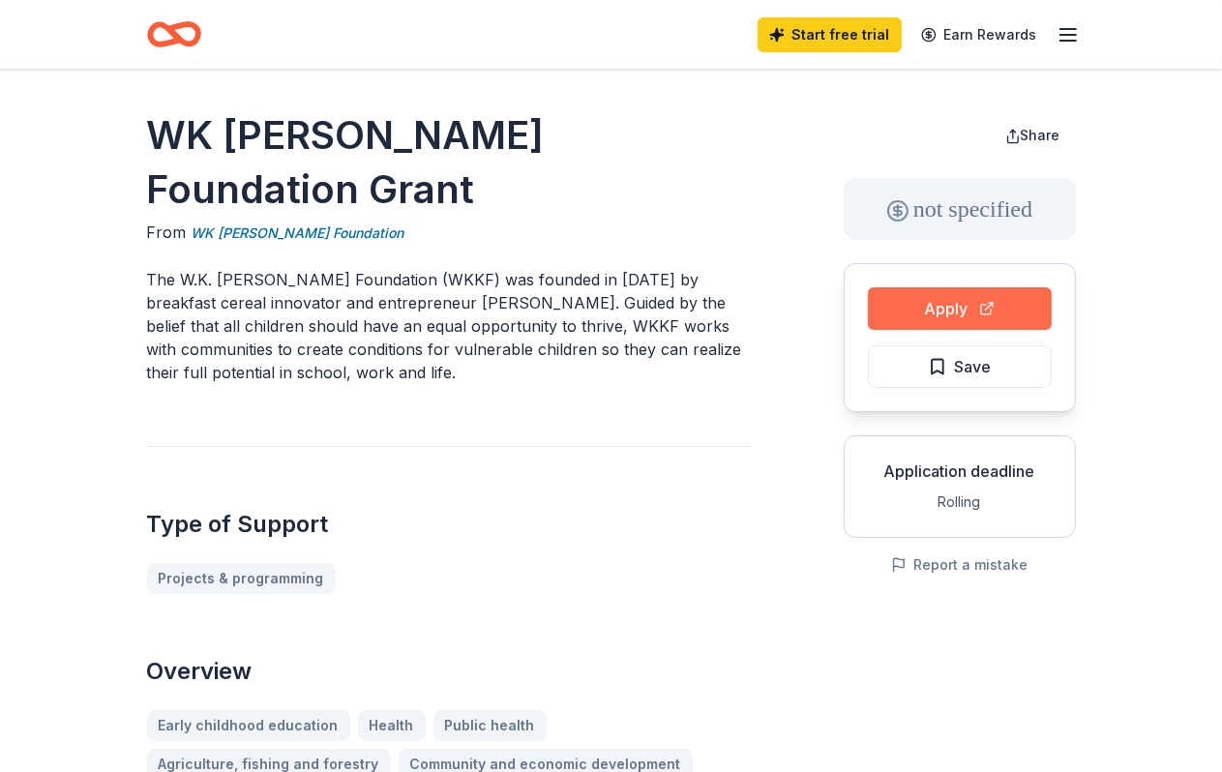
click at [987, 330] on button "Apply" at bounding box center [960, 308] width 184 height 43
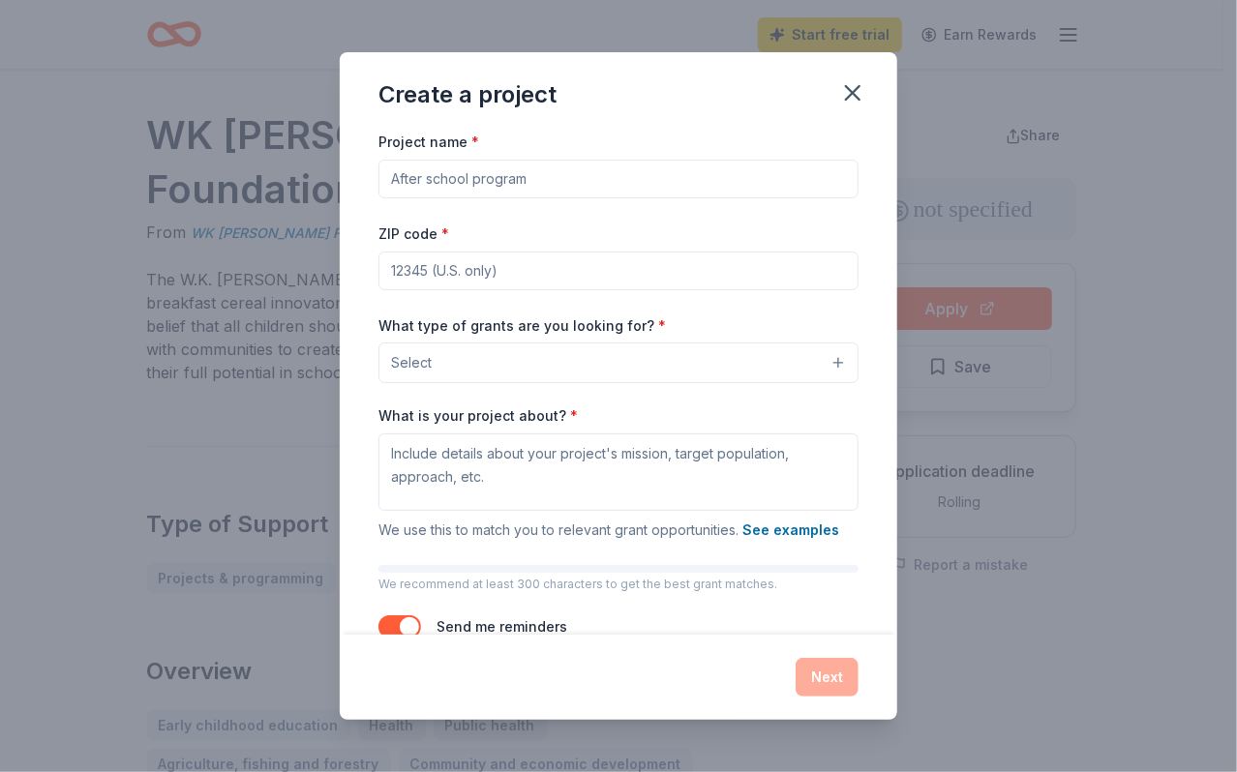
click at [897, 69] on div "Create a project" at bounding box center [618, 90] width 557 height 77
click at [866, 92] on icon "button" at bounding box center [852, 92] width 27 height 27
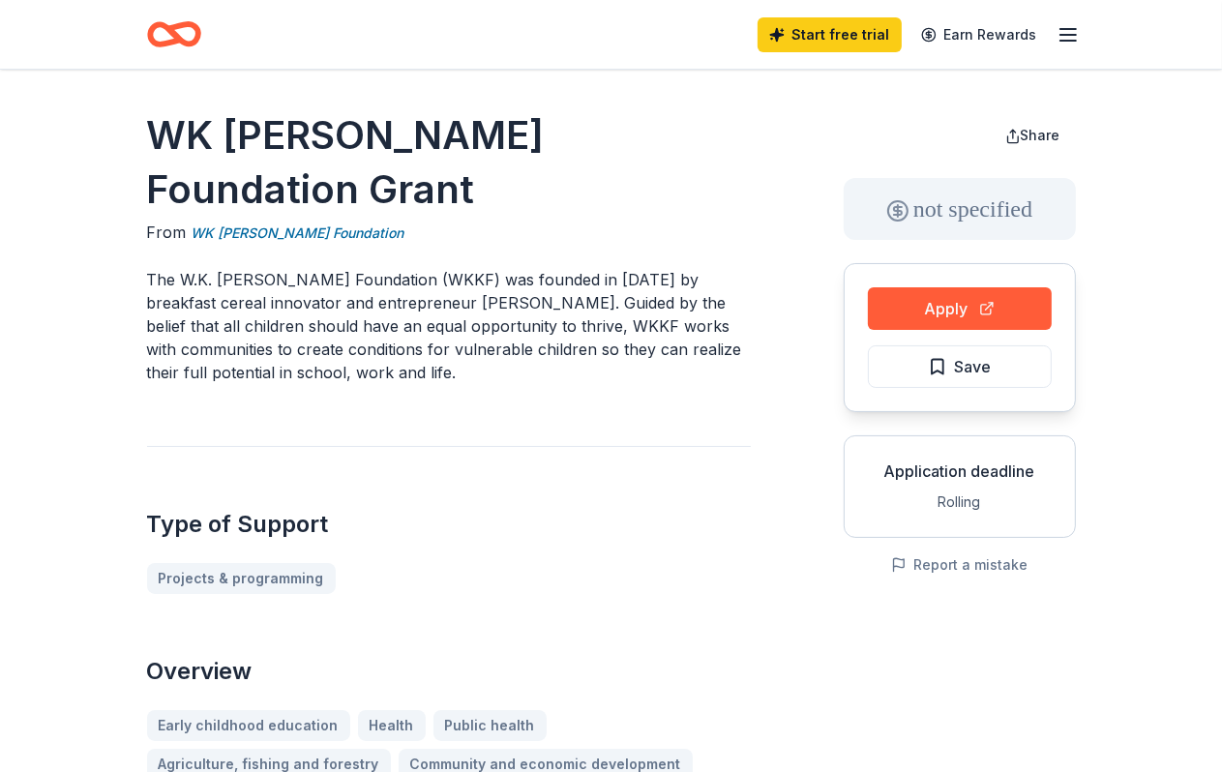
drag, startPoint x: 243, startPoint y: 140, endPoint x: 169, endPoint y: 151, distance: 74.3
click at [243, 139] on h1 "WK [PERSON_NAME] Foundation Grant" at bounding box center [449, 162] width 604 height 108
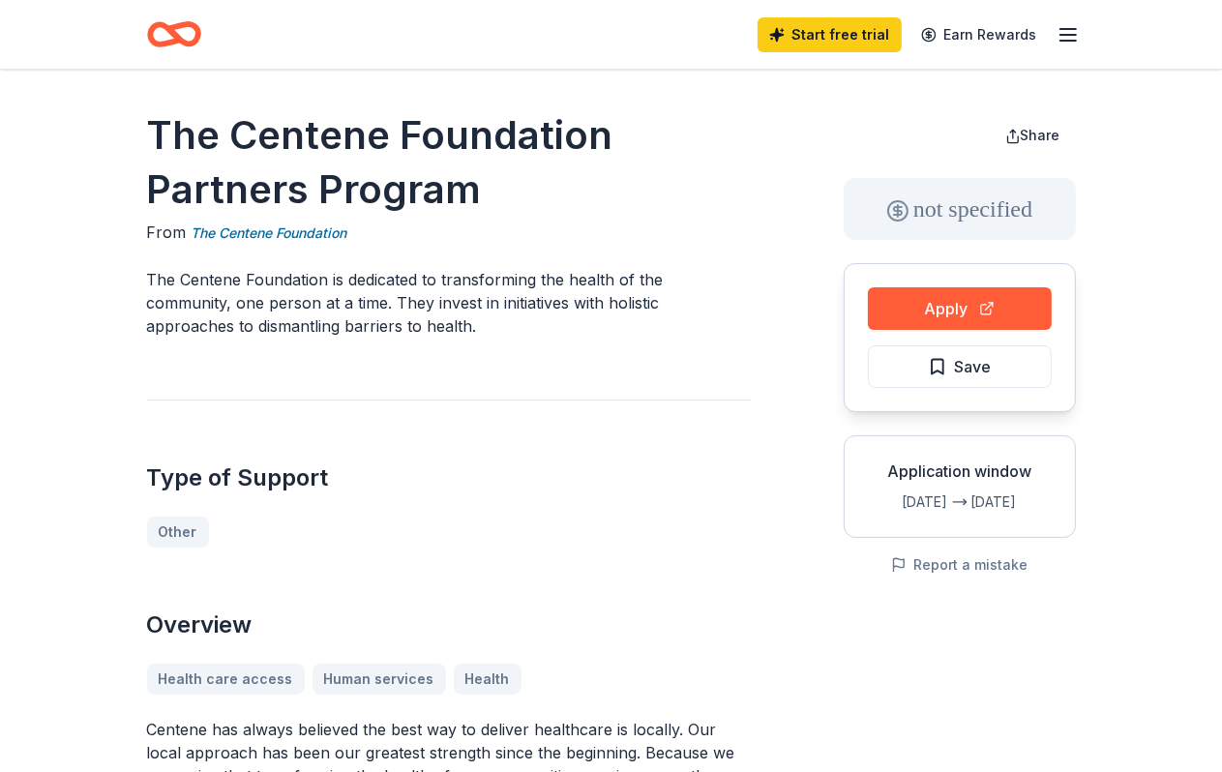
click at [286, 174] on h1 "The Centene Foundation Partners Program" at bounding box center [449, 162] width 604 height 108
drag, startPoint x: 153, startPoint y: 131, endPoint x: 527, endPoint y: 183, distance: 377.2
click at [527, 183] on h1 "The Centene Foundation Partners Program" at bounding box center [449, 162] width 604 height 108
click at [523, 194] on h1 "The Centene Foundation Partners Program" at bounding box center [449, 162] width 604 height 108
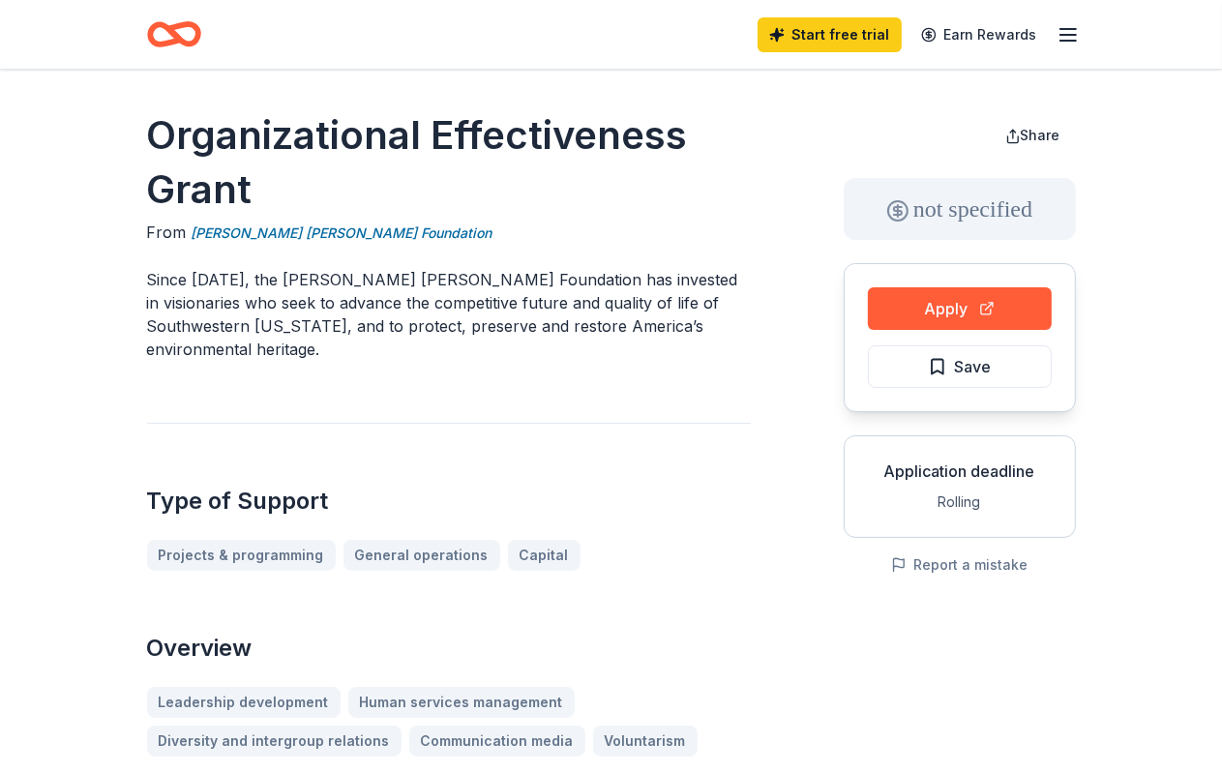
scroll to position [290, 0]
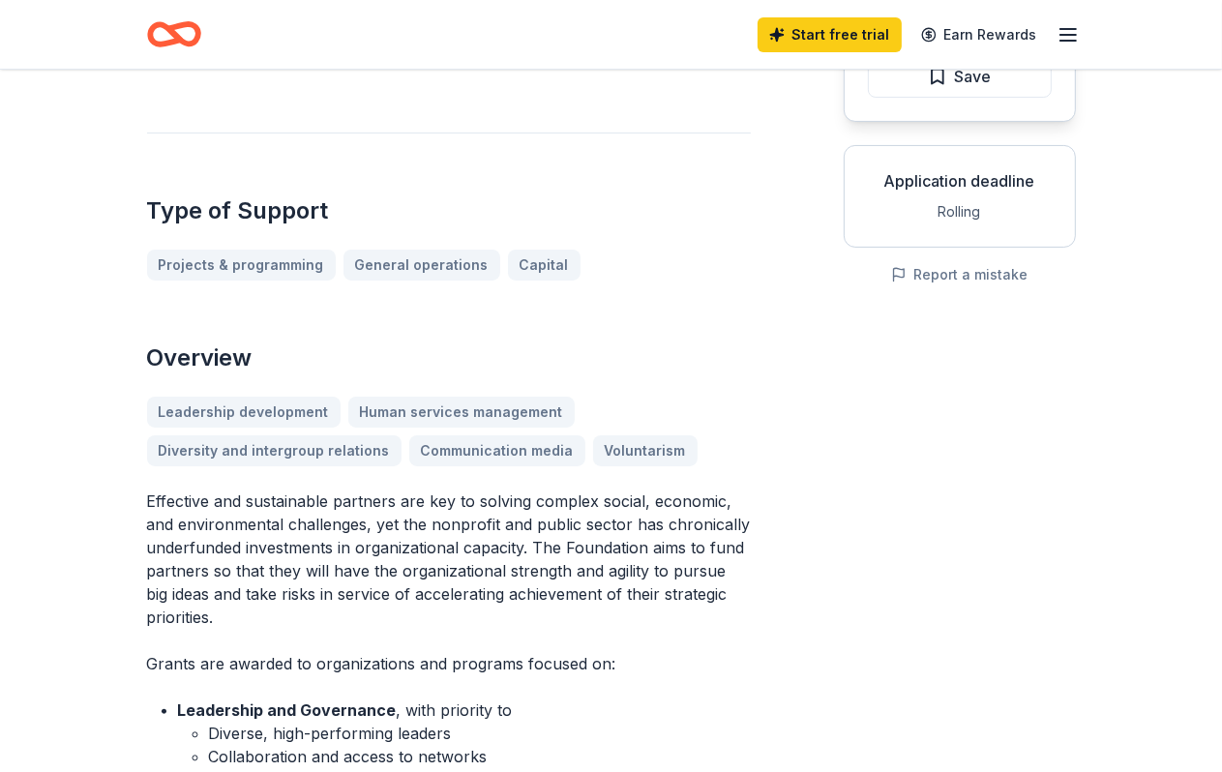
click at [598, 629] on p "Effective and sustainable partners are key to solving complex social, economic,…" at bounding box center [449, 559] width 604 height 139
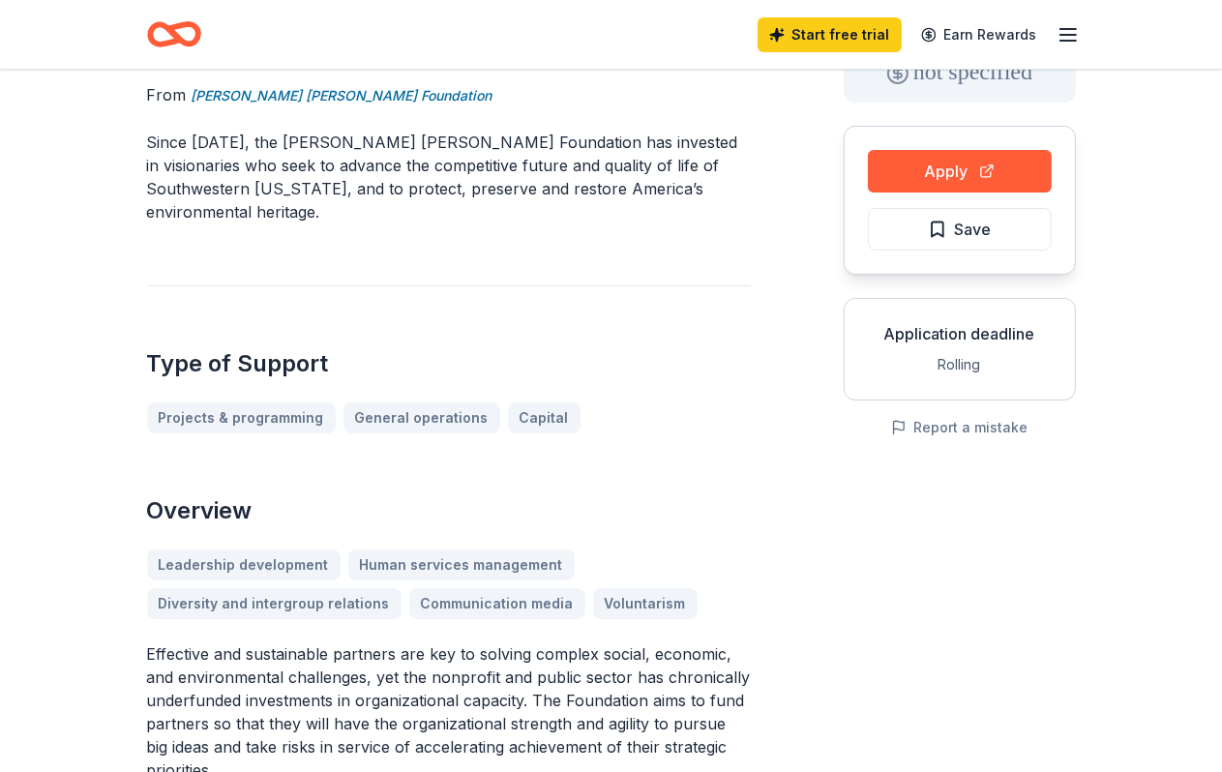
scroll to position [0, 0]
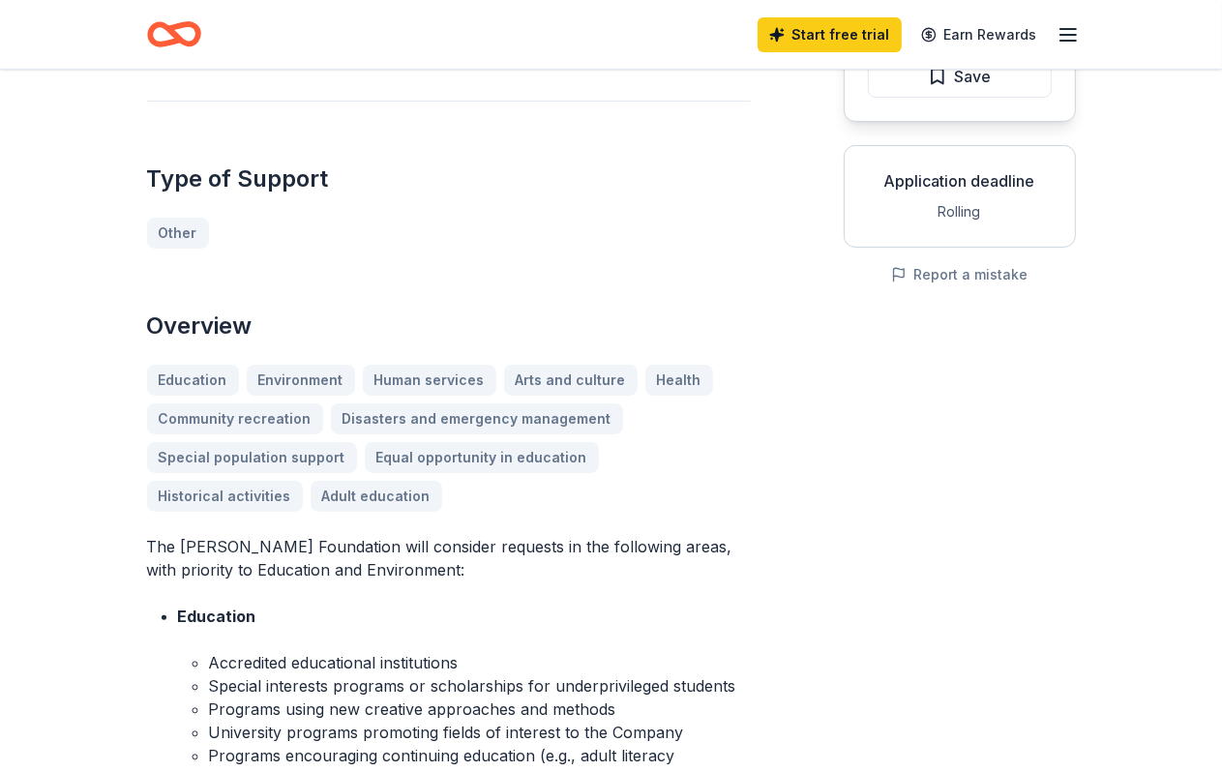
scroll to position [583, 0]
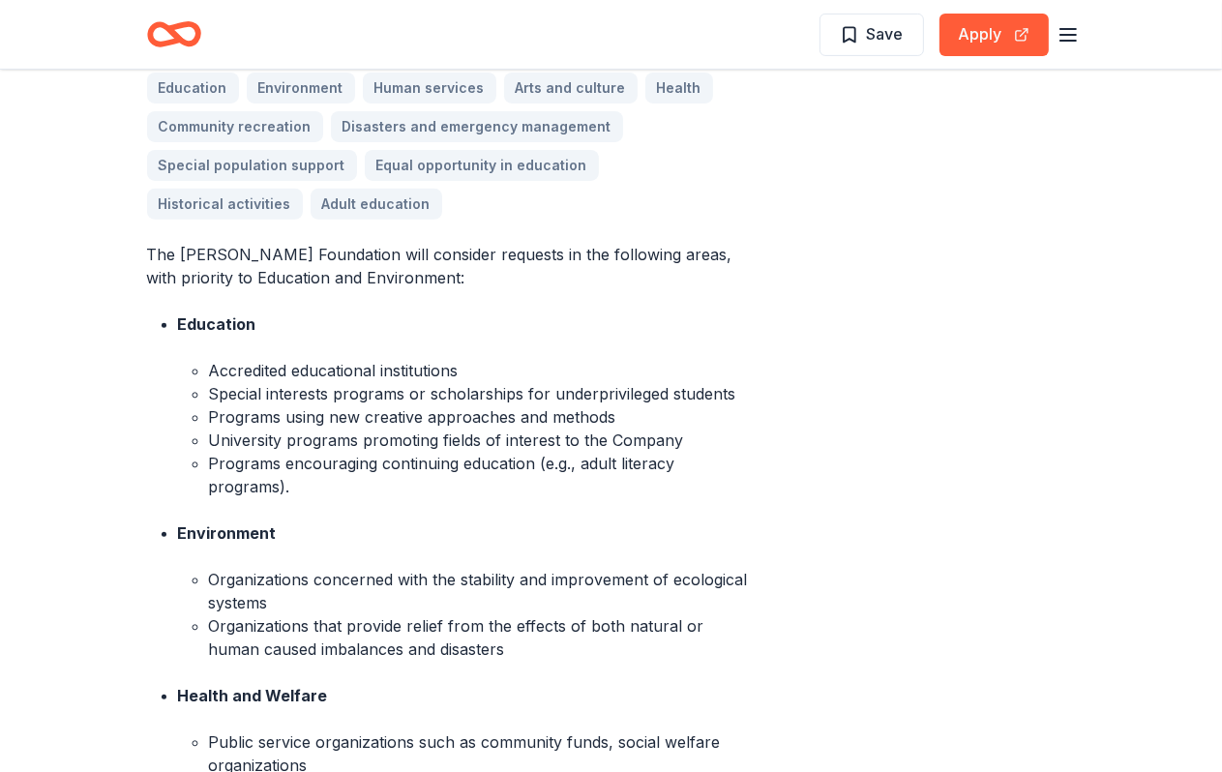
click at [543, 289] on p "The Ensign-Bickford Foundation will consider requests in the following areas, w…" at bounding box center [449, 266] width 604 height 46
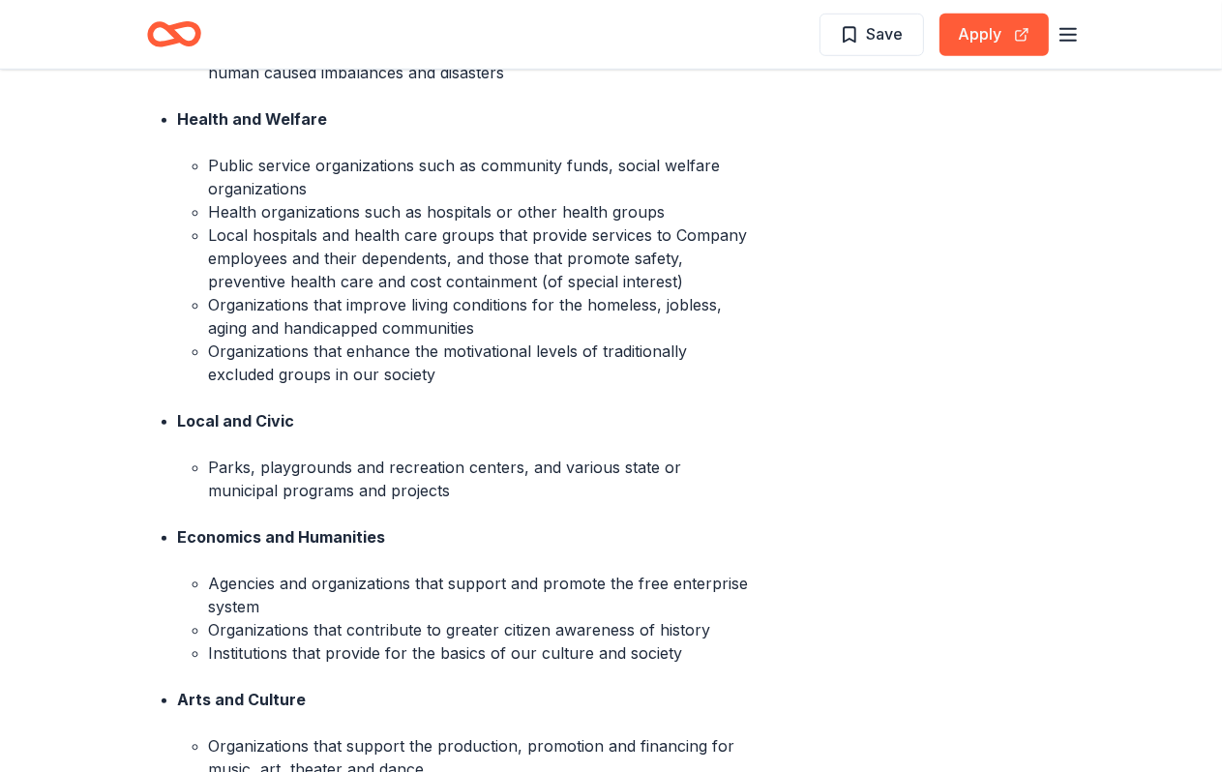
scroll to position [1163, 0]
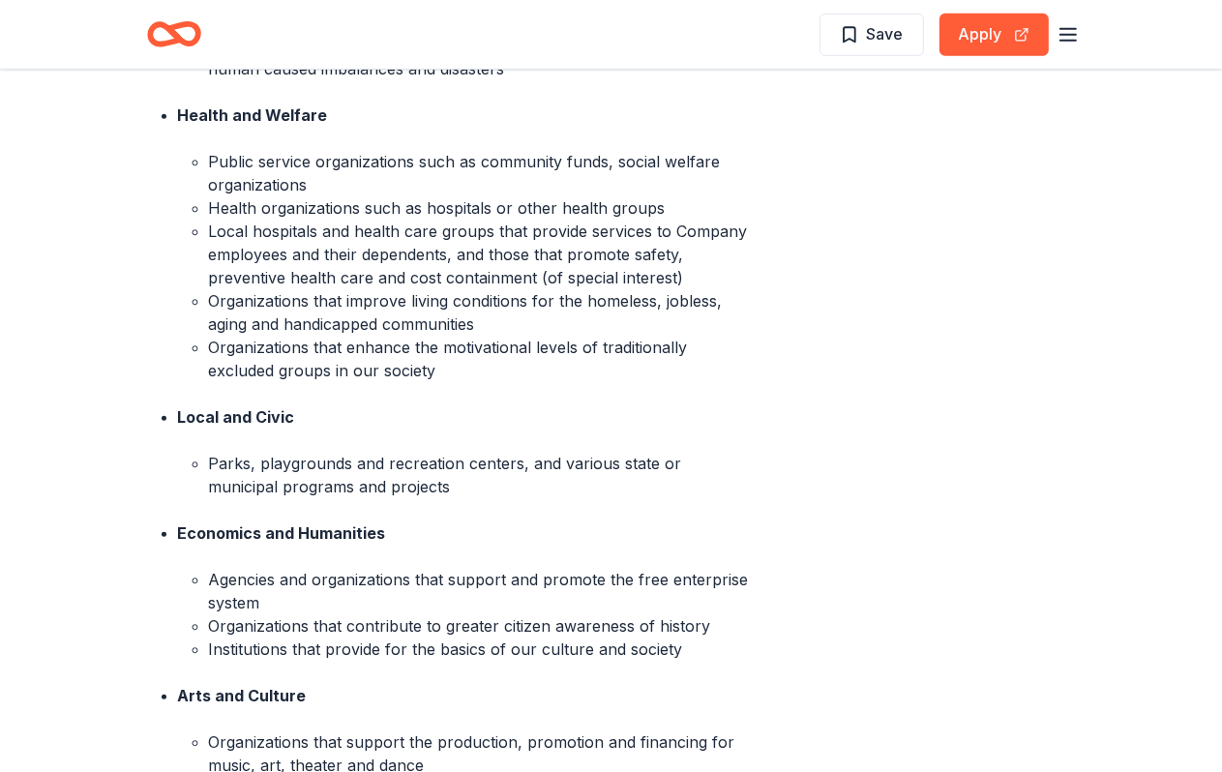
click at [266, 220] on li "Health organizations such as hospitals or other health groups" at bounding box center [480, 207] width 542 height 23
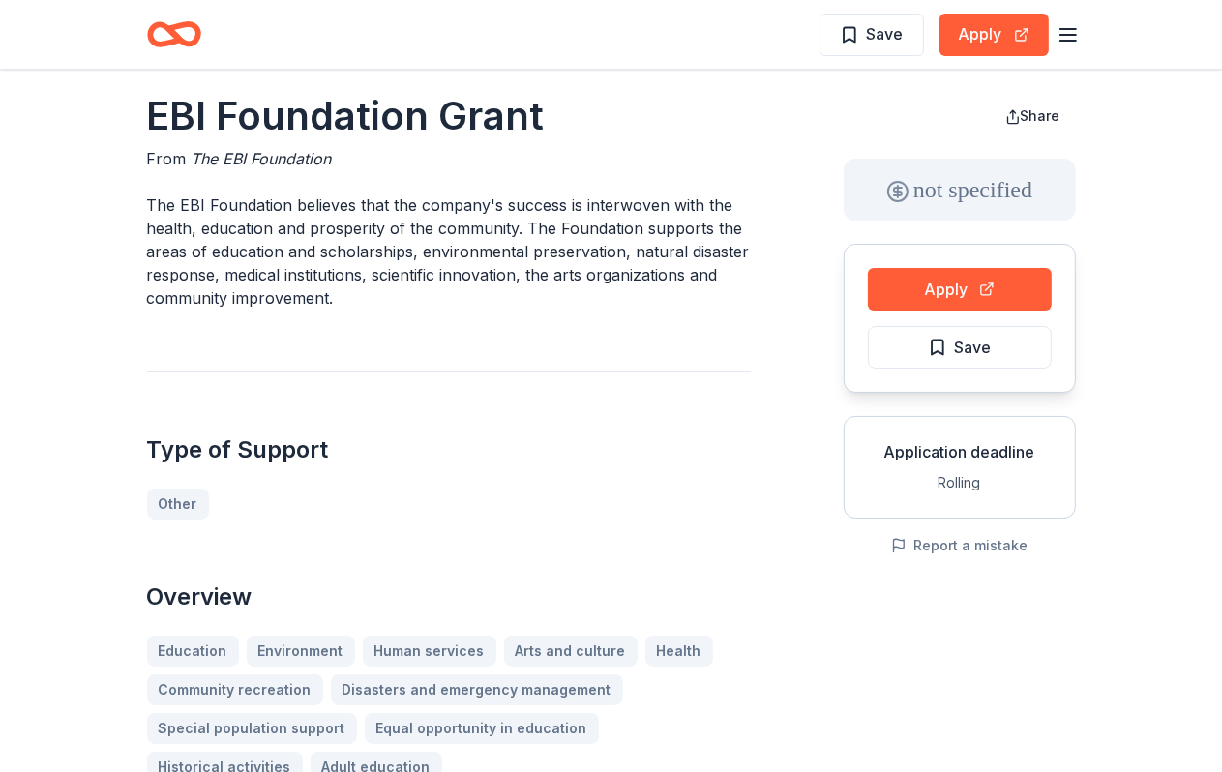
scroll to position [0, 0]
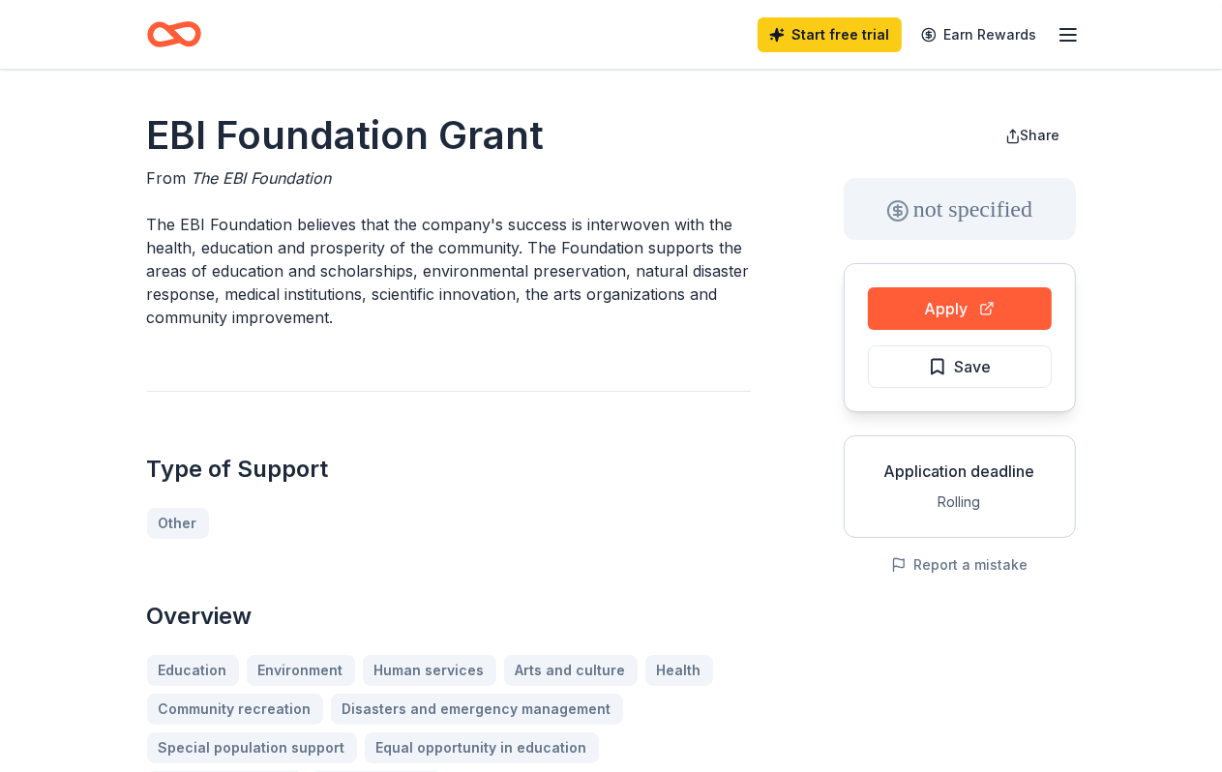
click at [201, 303] on p "The EBI Foundation believes that the company's success is interwoven with the h…" at bounding box center [449, 271] width 604 height 116
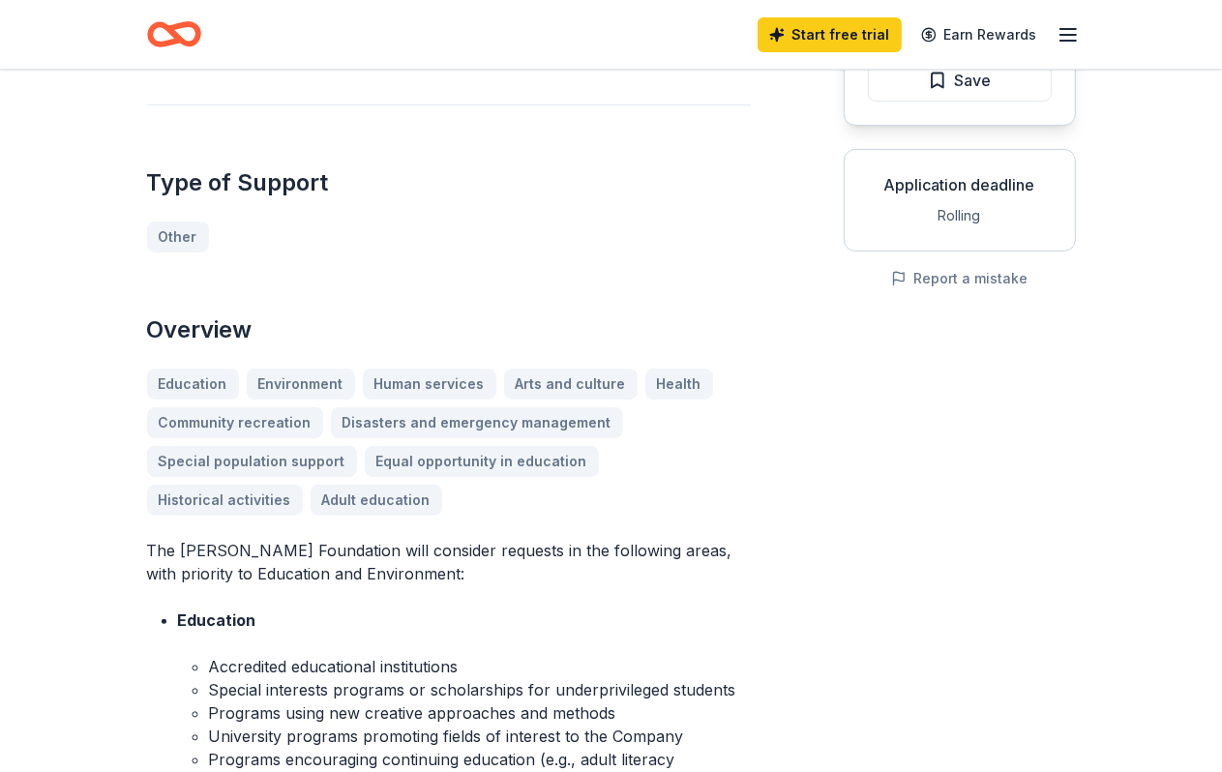
scroll to position [290, 0]
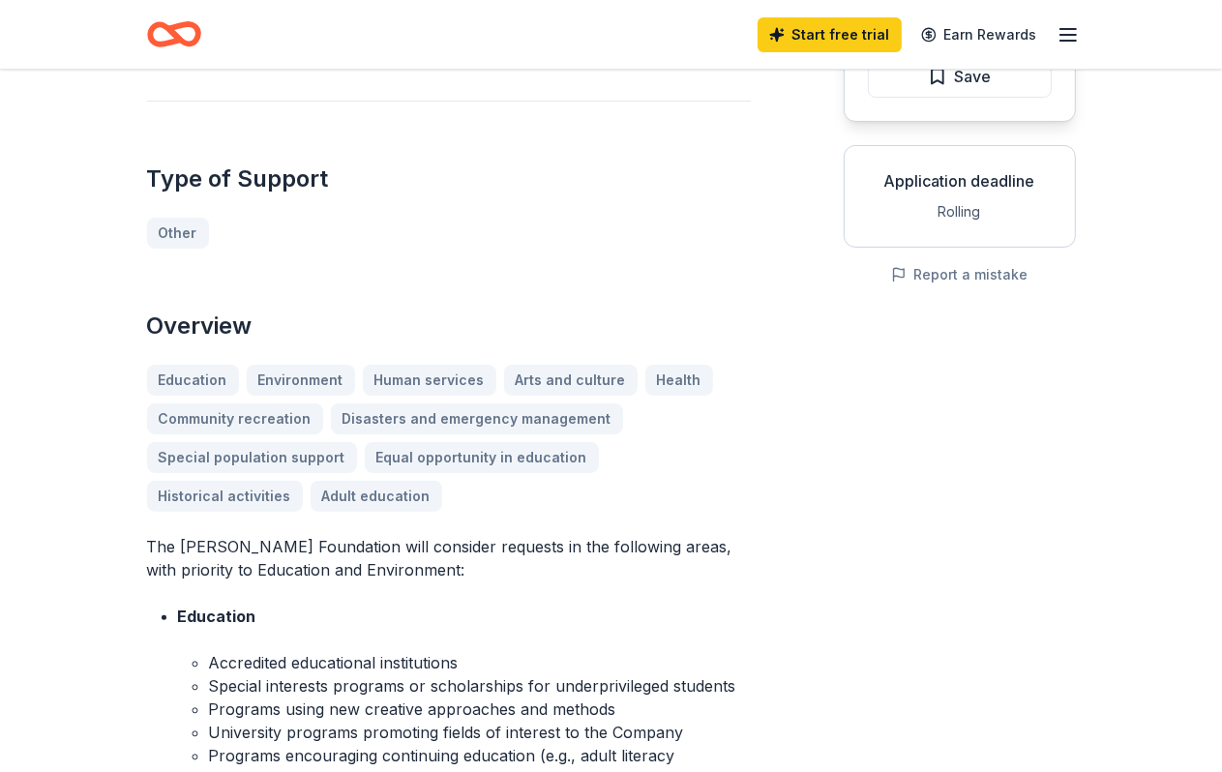
drag, startPoint x: 189, startPoint y: 713, endPoint x: 392, endPoint y: 709, distance: 203.3
click at [392, 582] on p "The Ensign-Bickford Foundation will consider requests in the following areas, w…" at bounding box center [449, 558] width 604 height 46
click at [388, 582] on p "The Ensign-Bickford Foundation will consider requests in the following areas, w…" at bounding box center [449, 558] width 604 height 46
drag, startPoint x: 665, startPoint y: 42, endPoint x: 697, endPoint y: 1, distance: 51.7
click at [665, 42] on div "Start free trial Earn Rewards" at bounding box center [611, 34] width 929 height 45
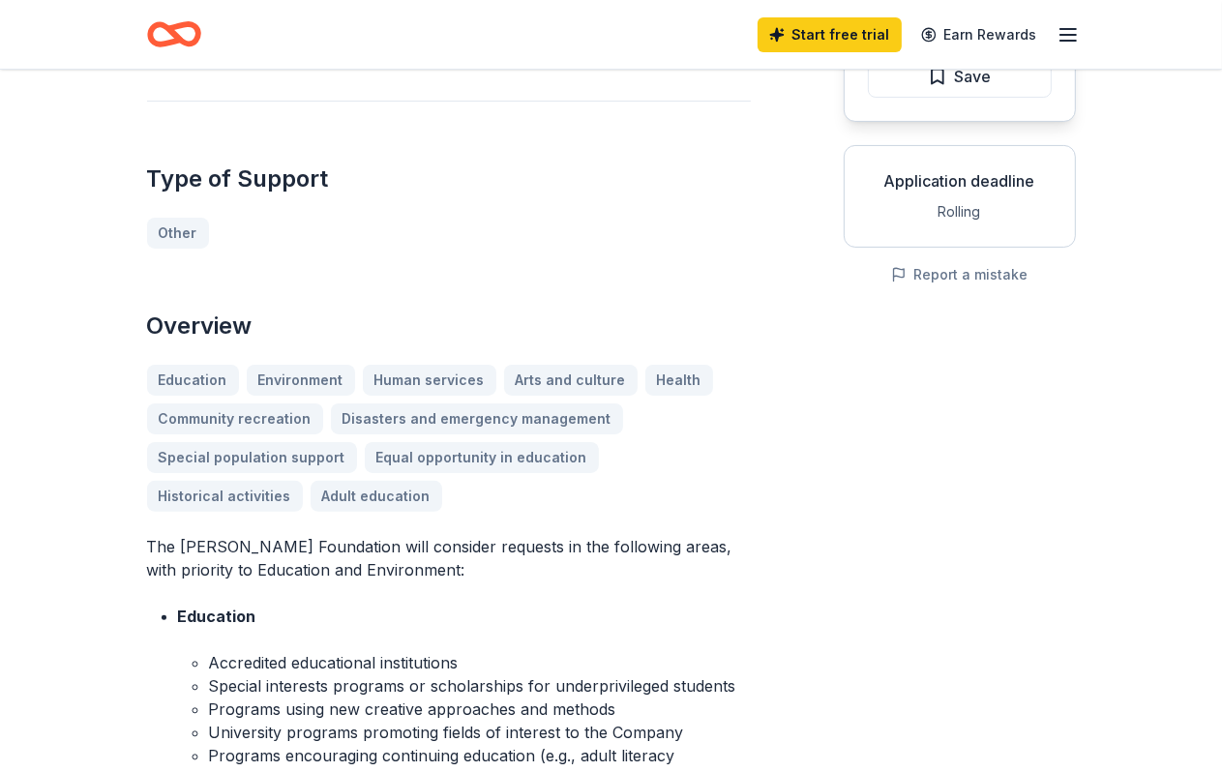
scroll to position [0, 0]
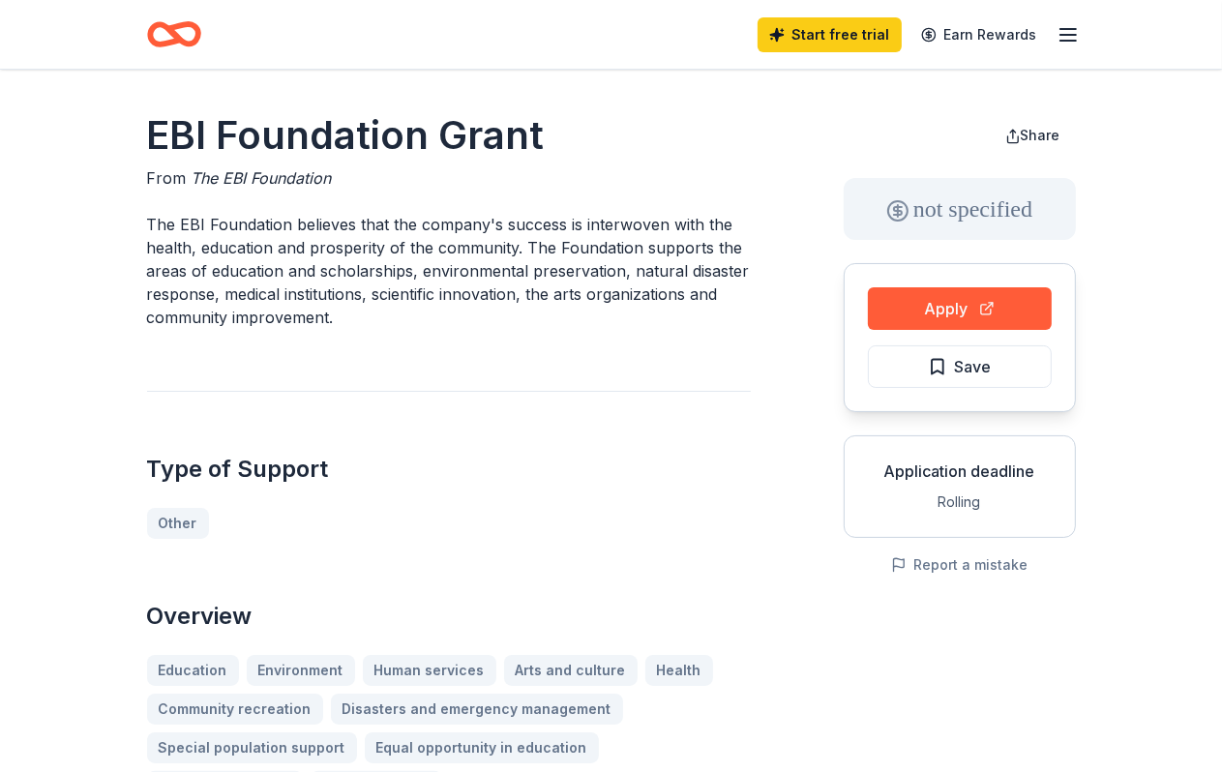
click at [1067, 34] on icon "button" at bounding box center [1068, 34] width 23 height 23
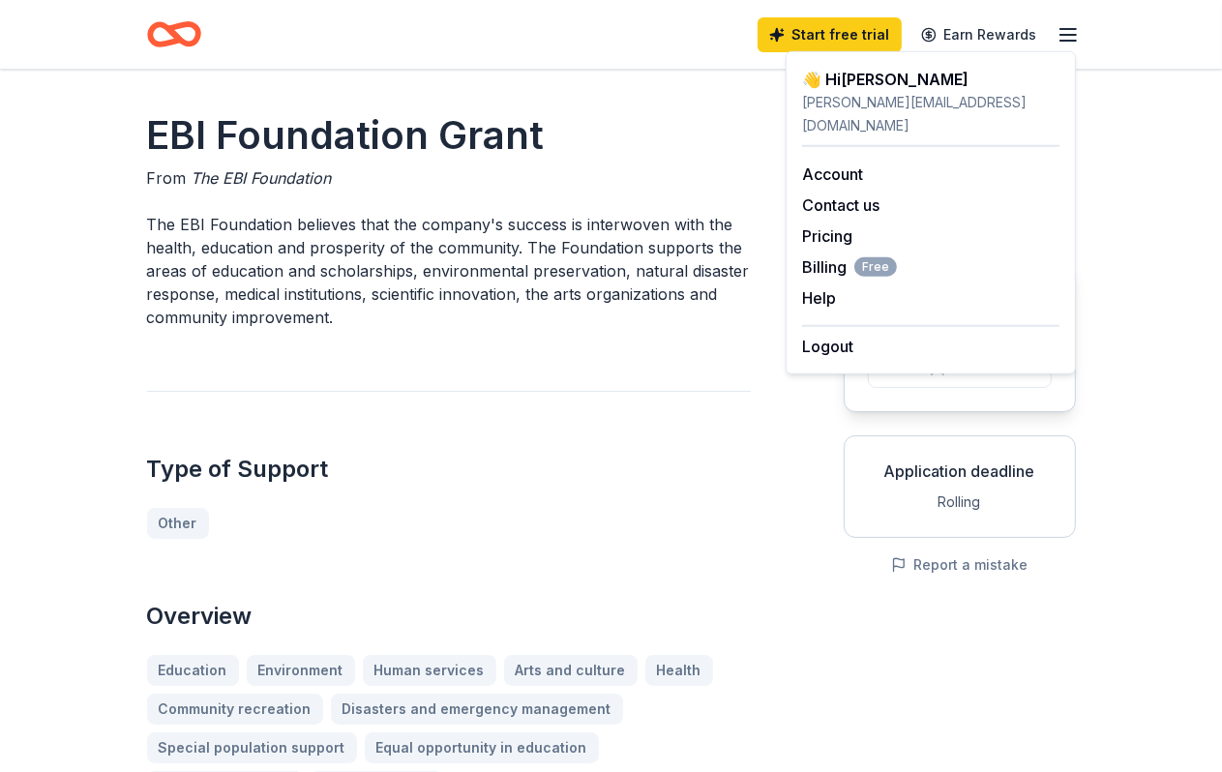
click at [861, 75] on div "👋 Hi Rachel" at bounding box center [930, 79] width 257 height 23
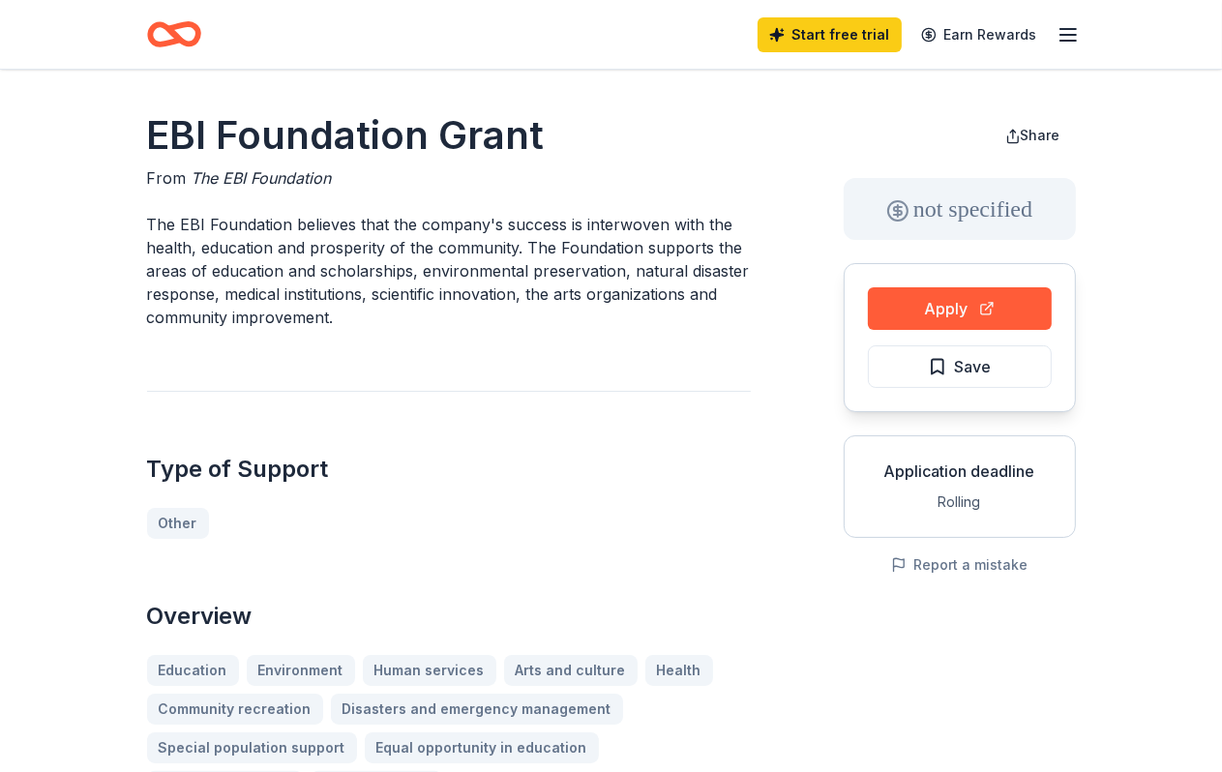
click at [194, 39] on icon "Home" at bounding box center [174, 34] width 54 height 45
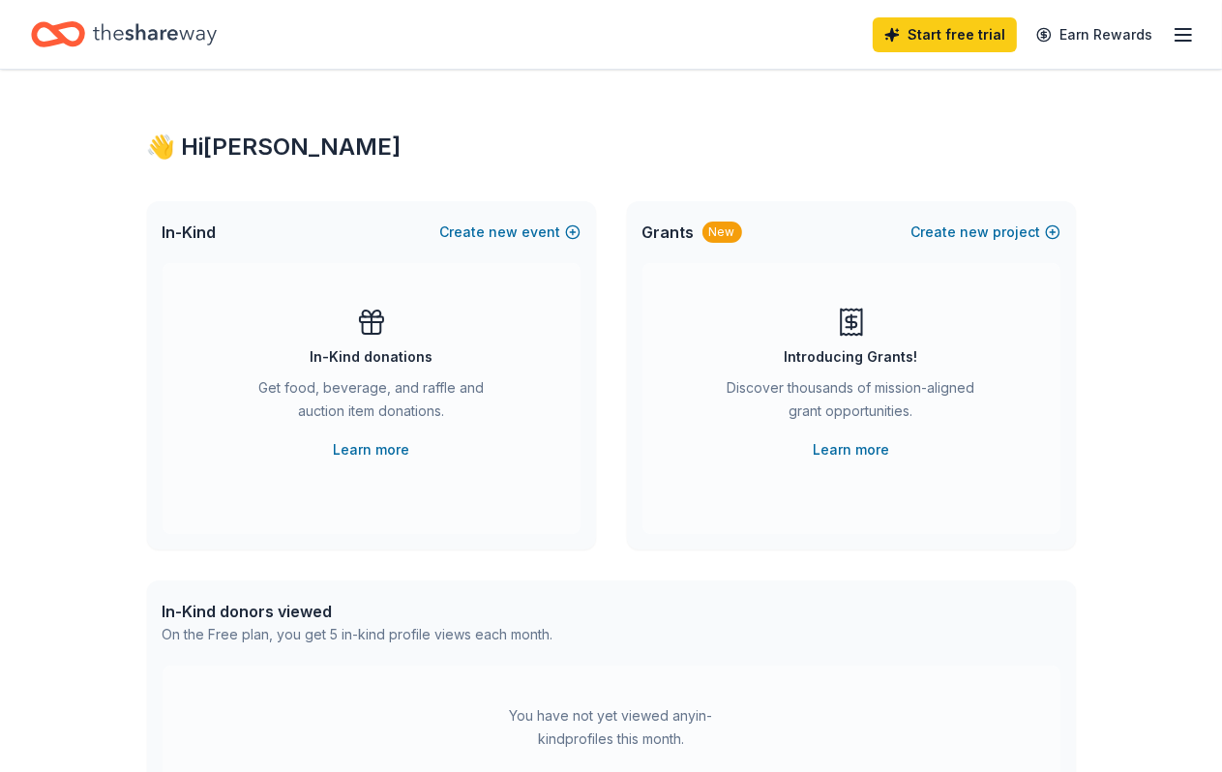
click at [1165, 136] on div "👋 Hi Rachel In-Kind Create new event In-Kind donations Get food, beverage, and …" at bounding box center [611, 730] width 1222 height 1320
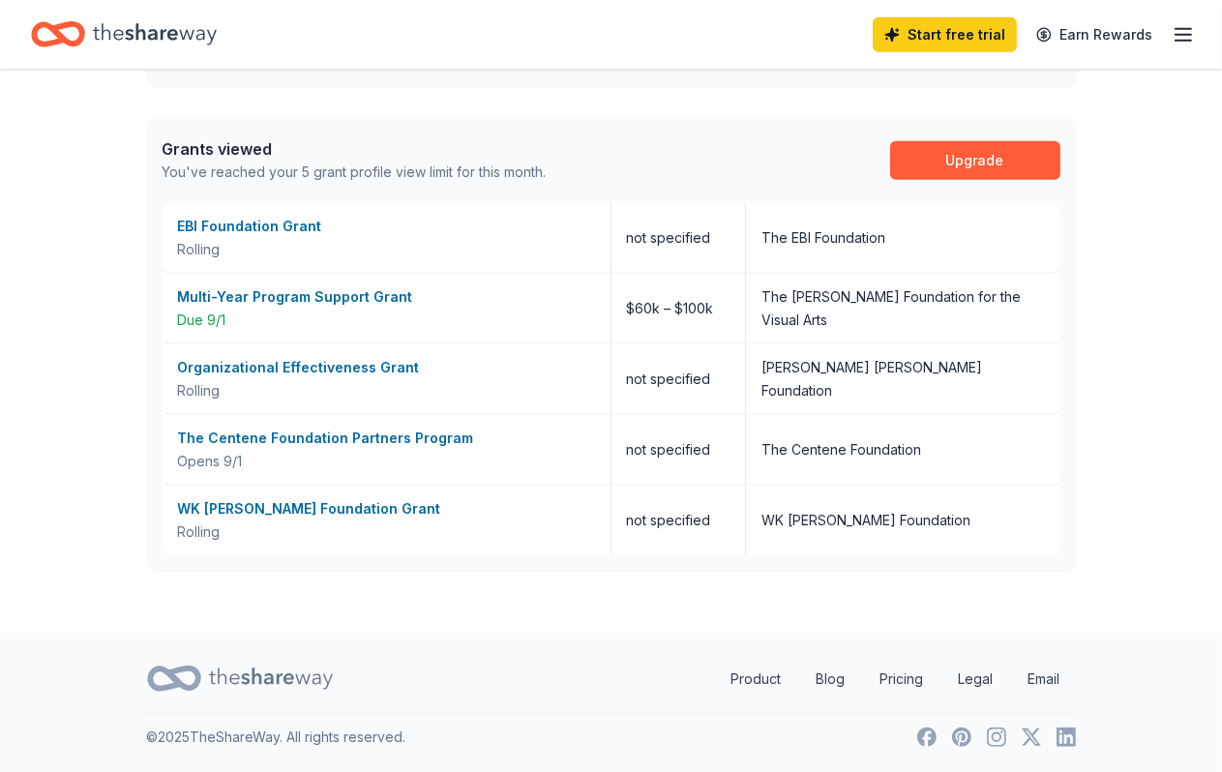
scroll to position [871, 0]
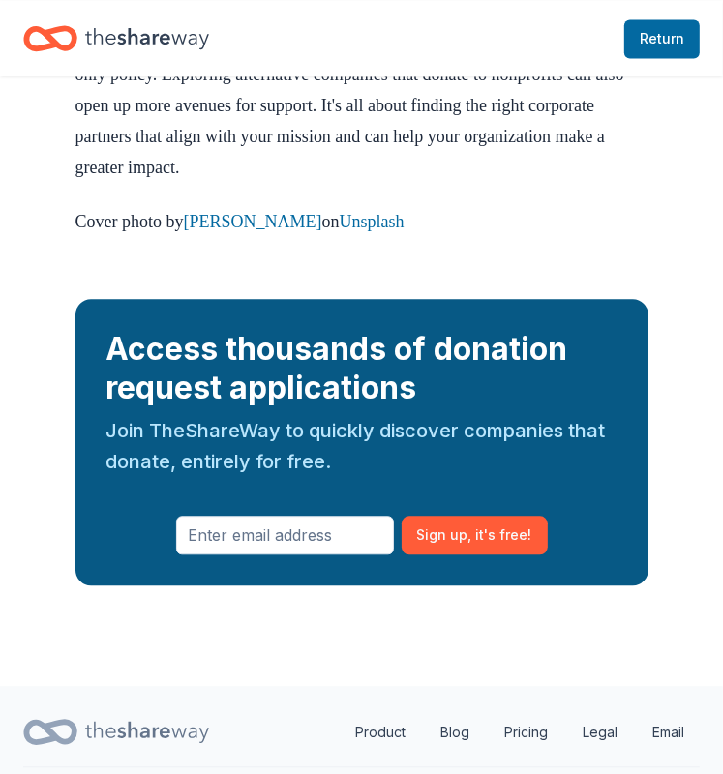
scroll to position [2323, 0]
